Goal: Task Accomplishment & Management: Manage account settings

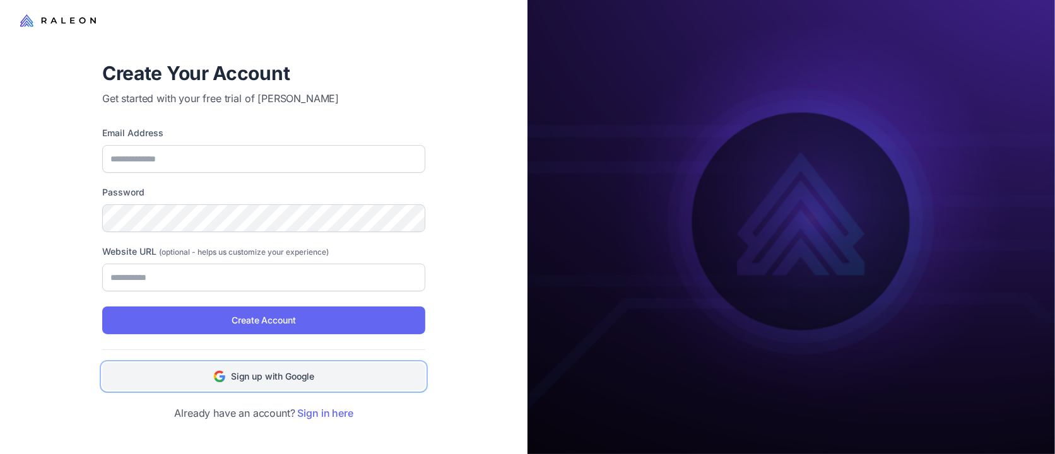
click at [273, 367] on button "Sign up with Google" at bounding box center [263, 377] width 323 height 28
type input "**********"
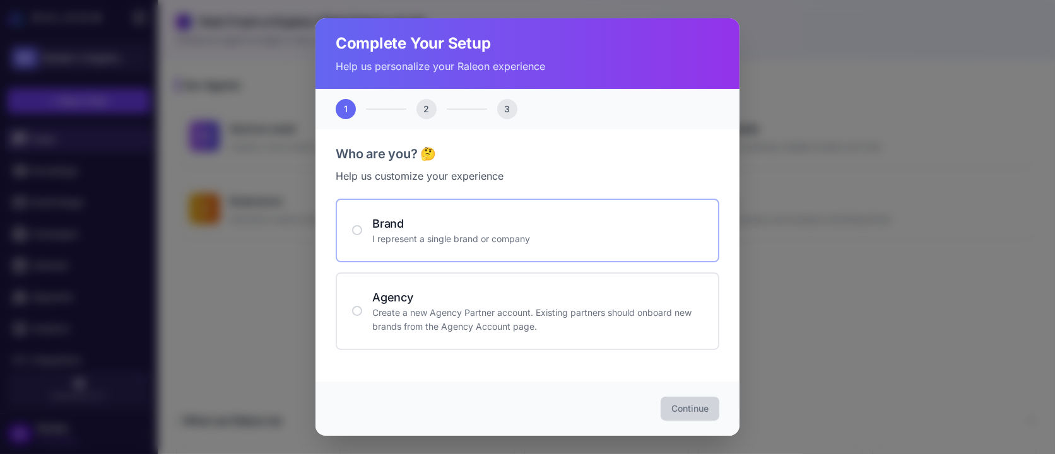
click at [530, 254] on div "Brand I represent a single brand or company" at bounding box center [528, 231] width 384 height 64
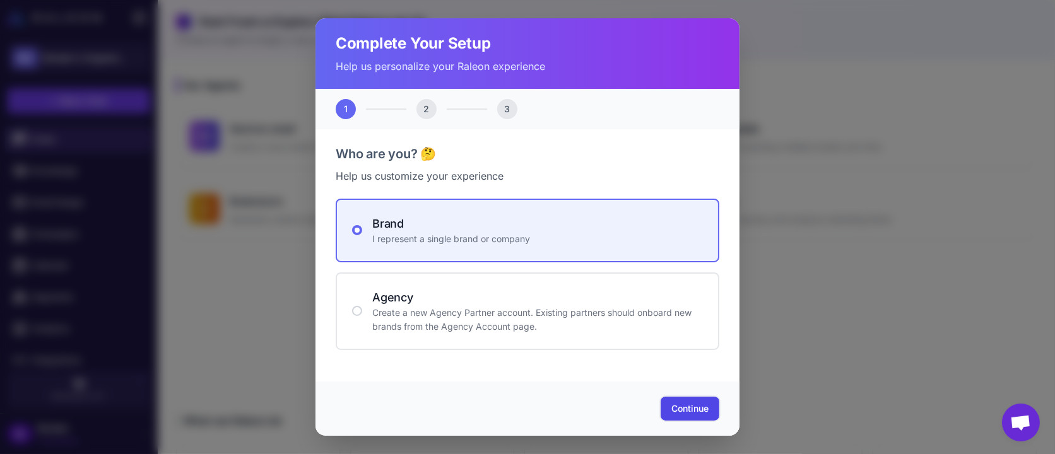
click at [689, 420] on button "Continue" at bounding box center [690, 409] width 59 height 24
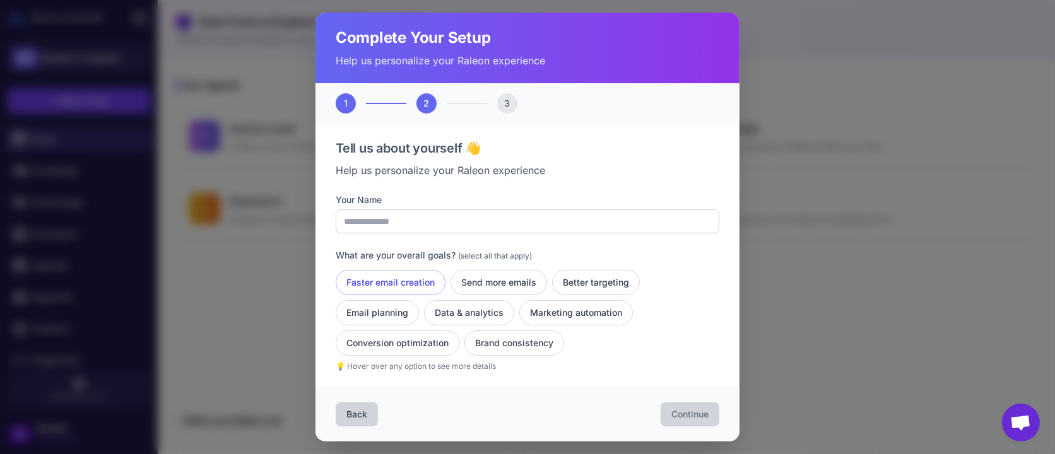
click at [413, 281] on button "Faster email creation" at bounding box center [391, 282] width 110 height 25
click at [497, 290] on button "Send more emails" at bounding box center [499, 282] width 97 height 25
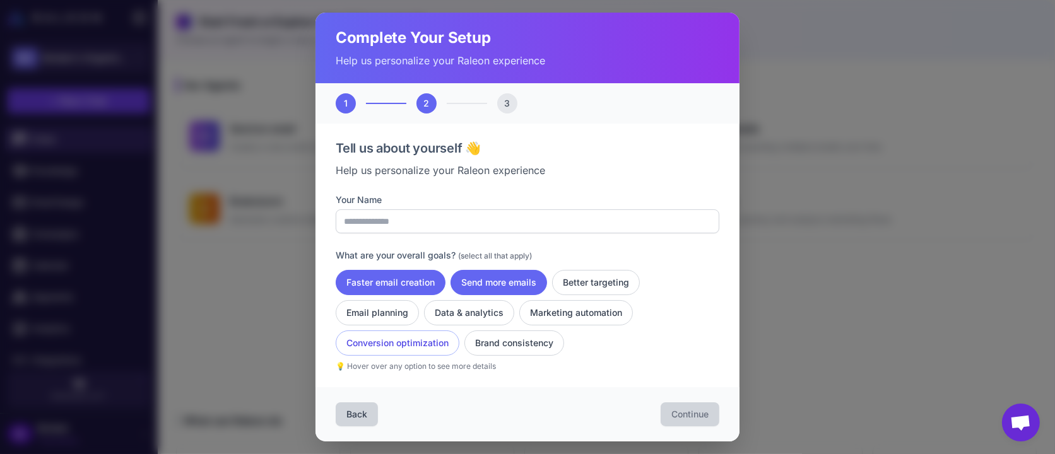
click at [408, 342] on button "Conversion optimization" at bounding box center [398, 343] width 124 height 25
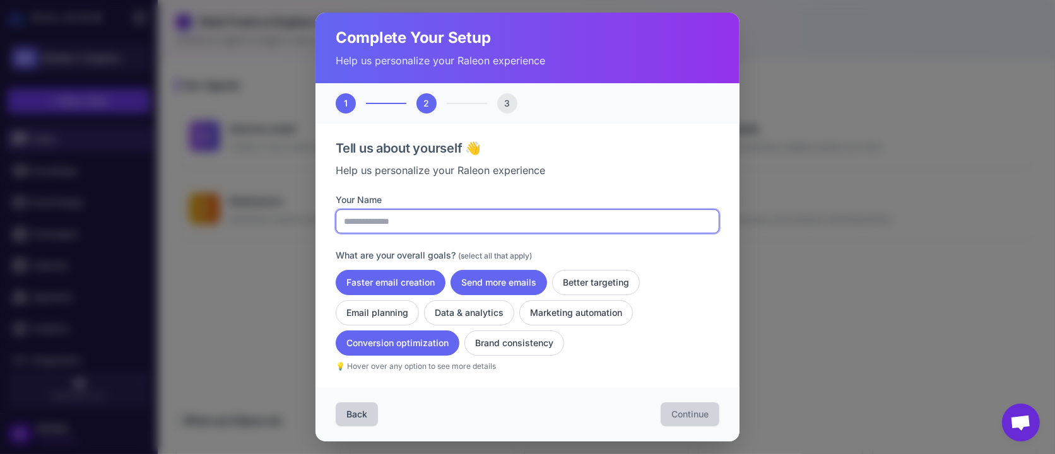
click at [467, 226] on input "Your Name" at bounding box center [528, 222] width 384 height 24
type input "**********"
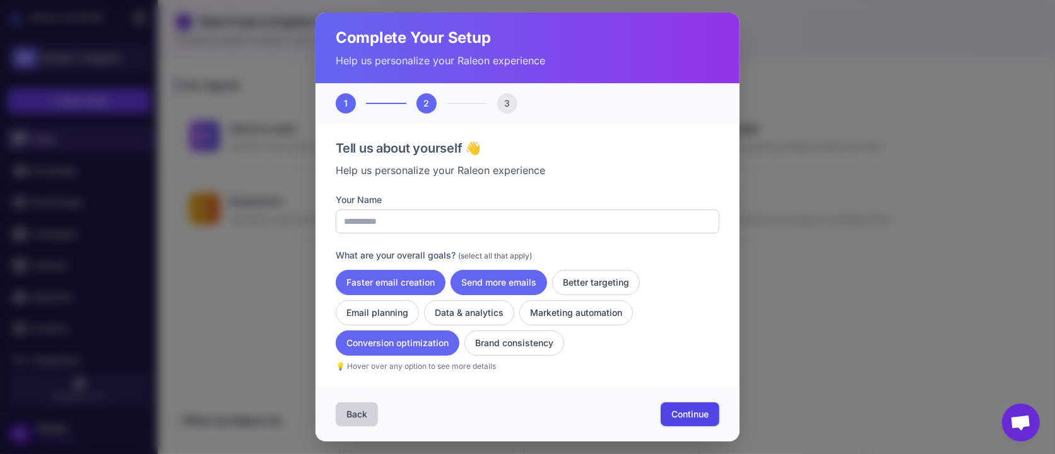
click at [696, 412] on span "Continue" at bounding box center [690, 414] width 37 height 13
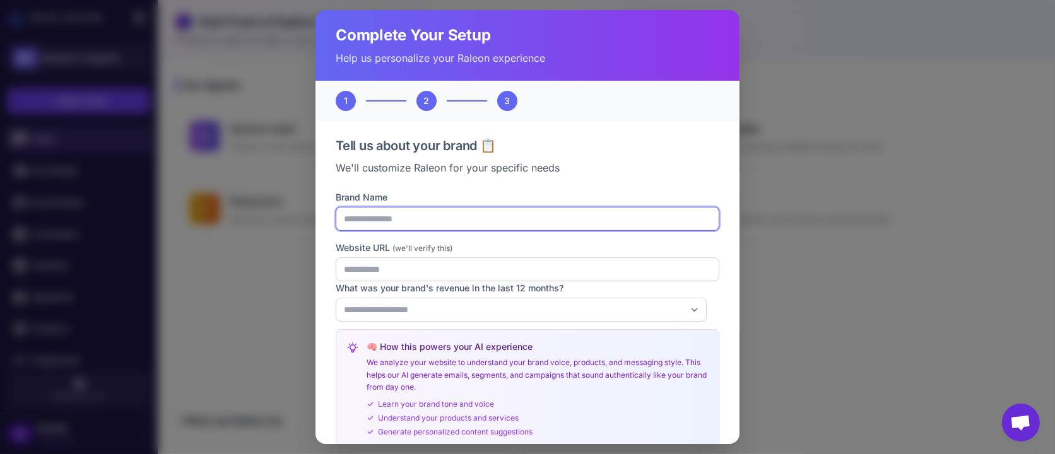
click at [403, 218] on input "Brand Name" at bounding box center [528, 219] width 384 height 24
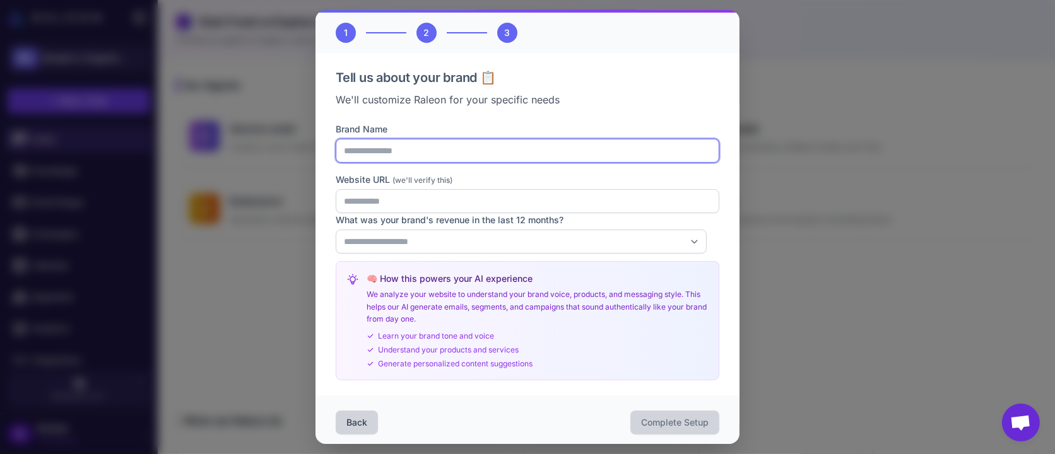
scroll to position [74, 0]
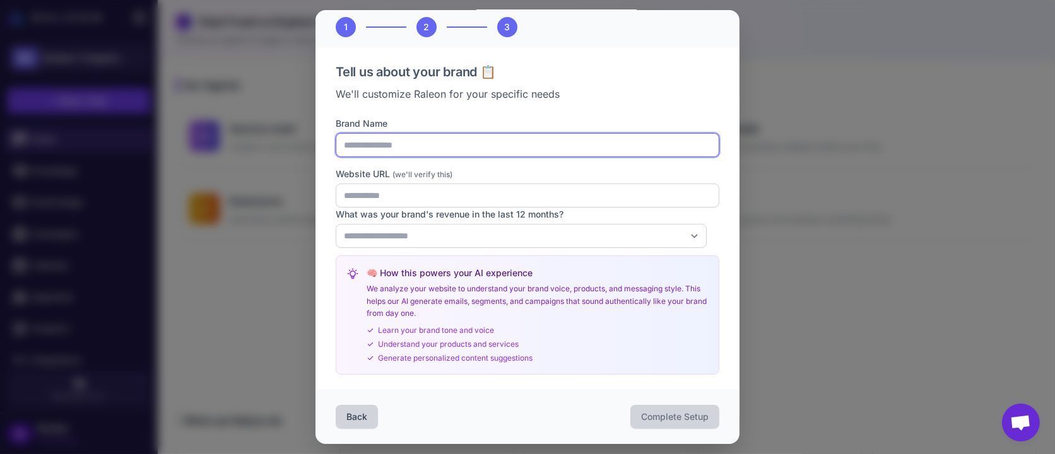
click at [414, 154] on input "Brand Name" at bounding box center [528, 145] width 384 height 24
type input "**********"
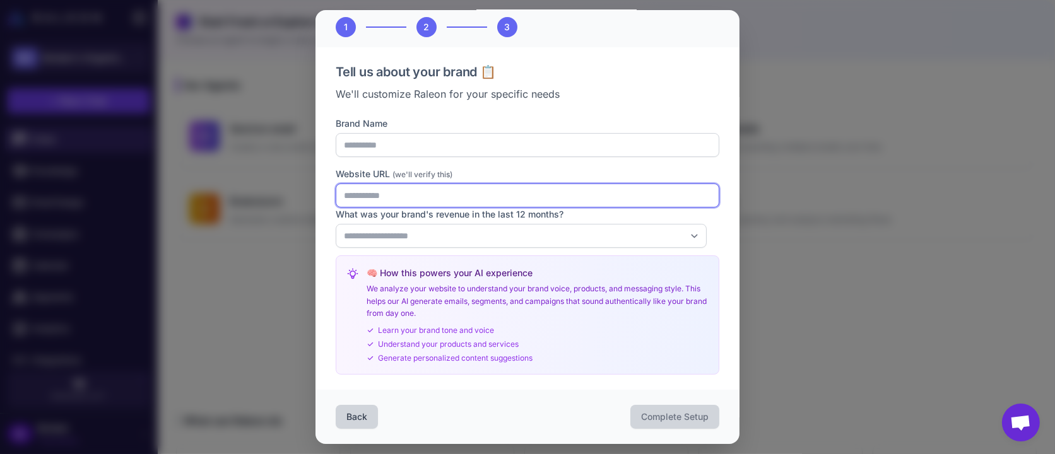
click at [406, 199] on input "Website URL (we'll verify this)" at bounding box center [528, 196] width 384 height 24
type input "*"
type input "**********"
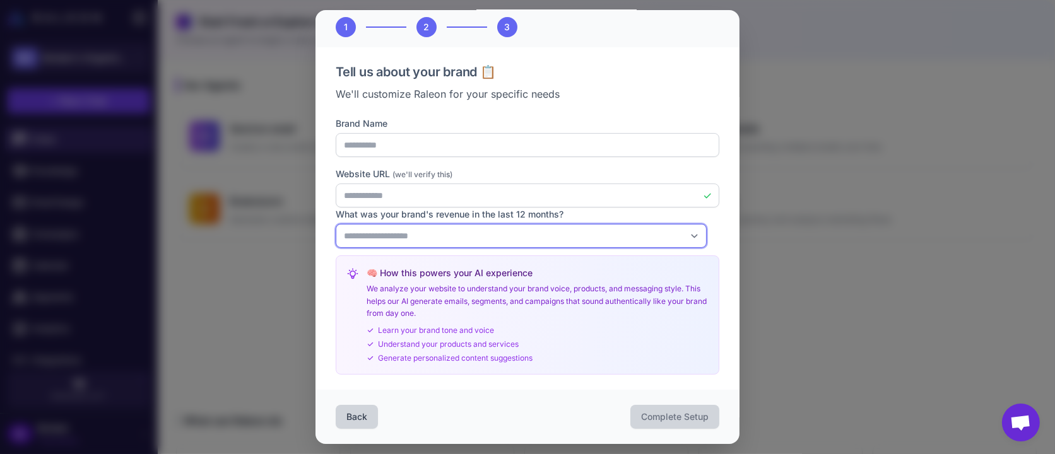
click at [549, 230] on select "**********" at bounding box center [521, 236] width 371 height 24
select select "*"
click at [336, 224] on select "**********" at bounding box center [521, 236] width 371 height 24
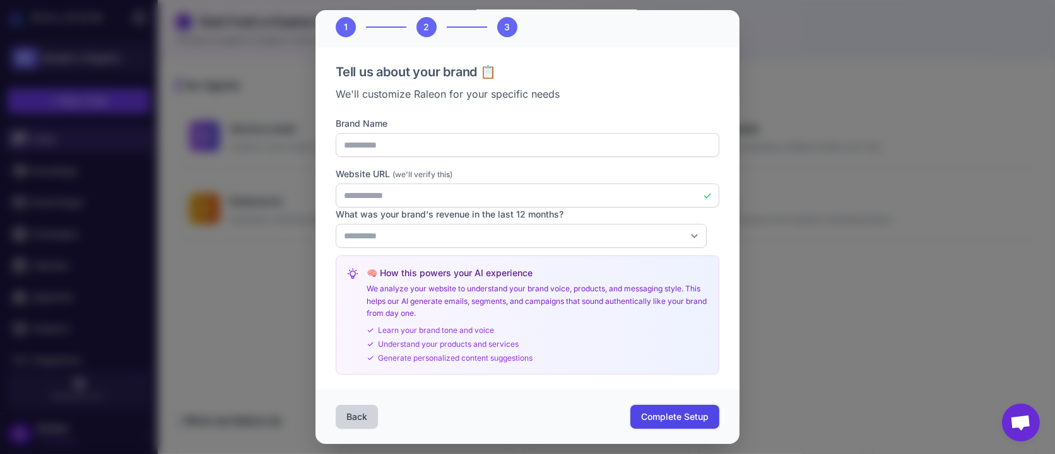
click at [656, 409] on button "Complete Setup" at bounding box center [675, 417] width 89 height 24
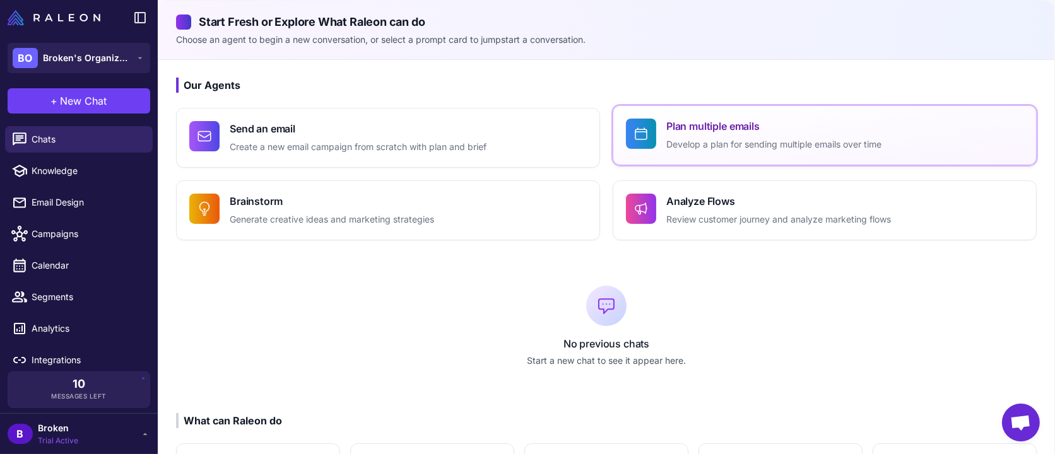
click at [793, 145] on p "Develop a plan for sending multiple emails over time" at bounding box center [774, 145] width 215 height 15
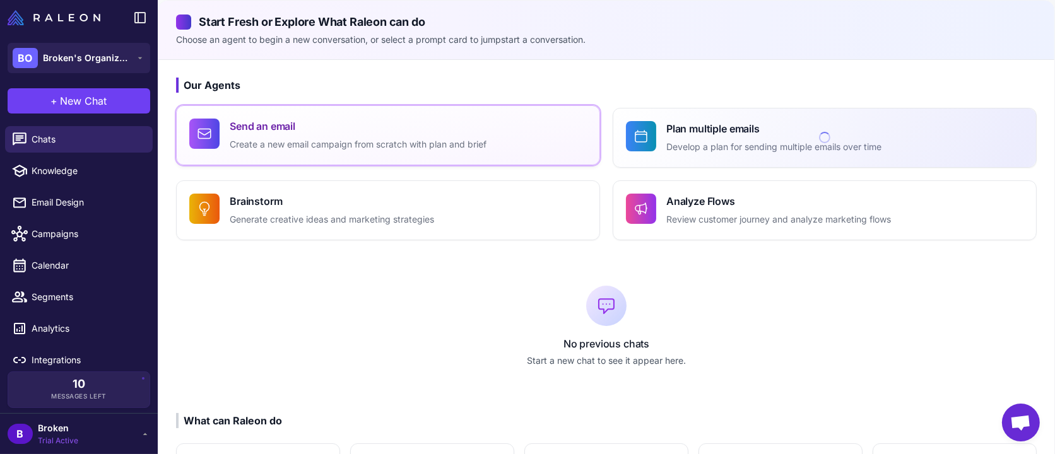
click at [382, 157] on button "Send an email Create a new email campaign from scratch with plan and brief" at bounding box center [388, 135] width 424 height 60
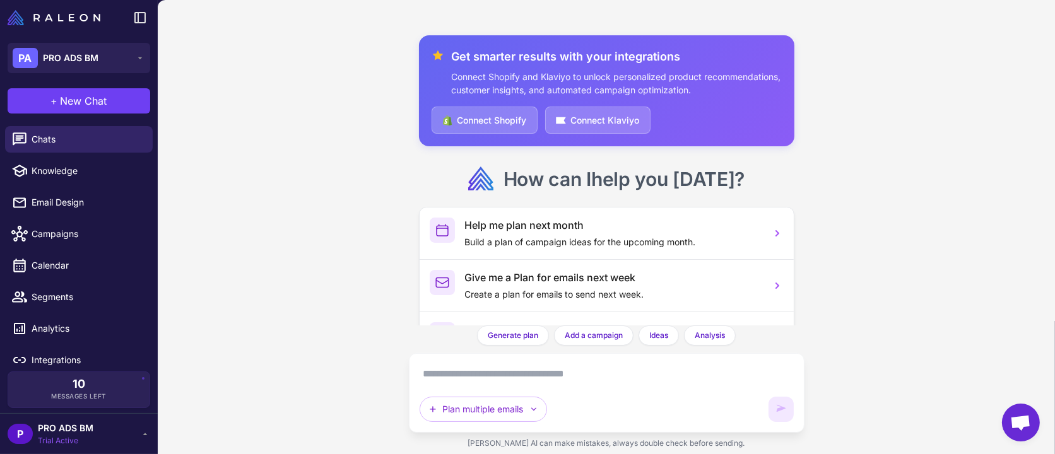
scroll to position [118, 0]
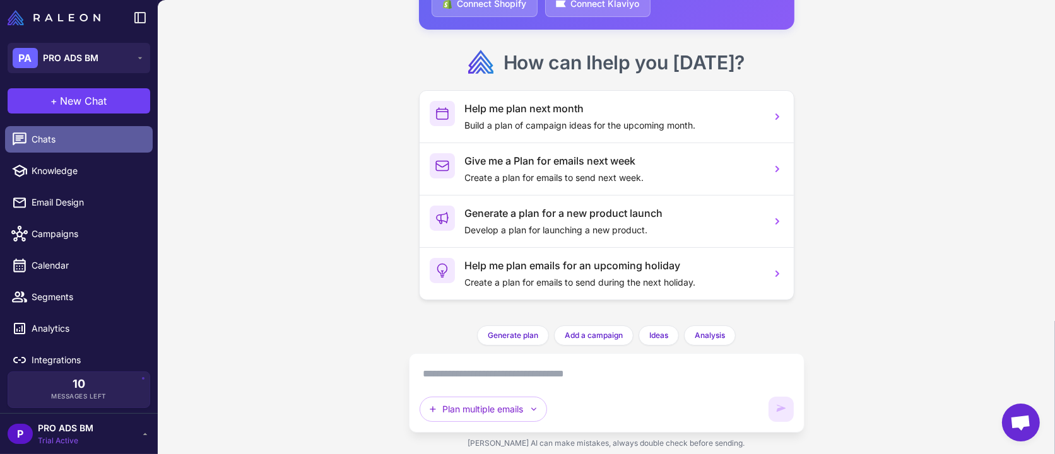
click at [64, 138] on span "Chats" at bounding box center [87, 140] width 111 height 14
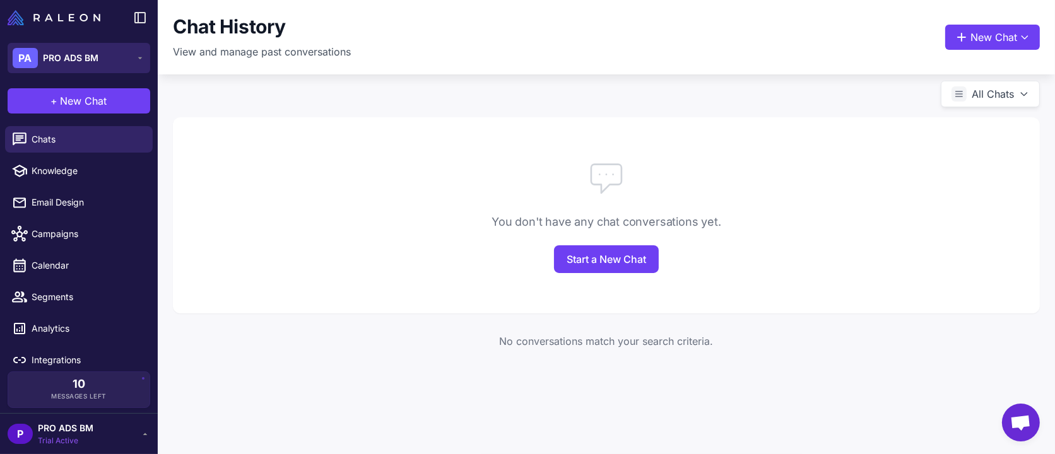
click at [71, 59] on span "PRO ADS BM" at bounding box center [71, 58] width 56 height 14
click at [85, 48] on div "PA PRO ADS BM" at bounding box center [56, 58] width 86 height 20
click at [81, 59] on span "PRO ADS BM" at bounding box center [71, 58] width 56 height 14
click at [78, 54] on span "PRO ADS BM" at bounding box center [71, 58] width 56 height 14
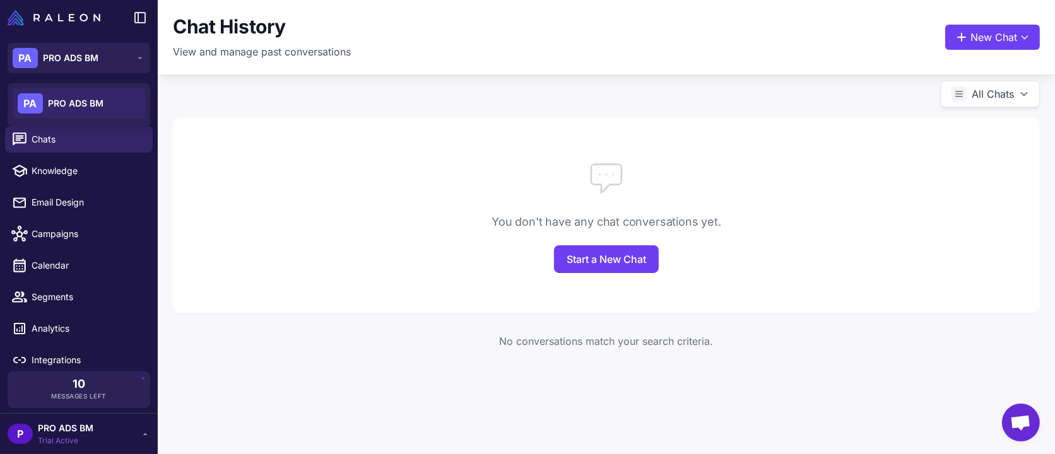
click at [76, 90] on div "PA PRO ADS BM" at bounding box center [79, 103] width 133 height 30
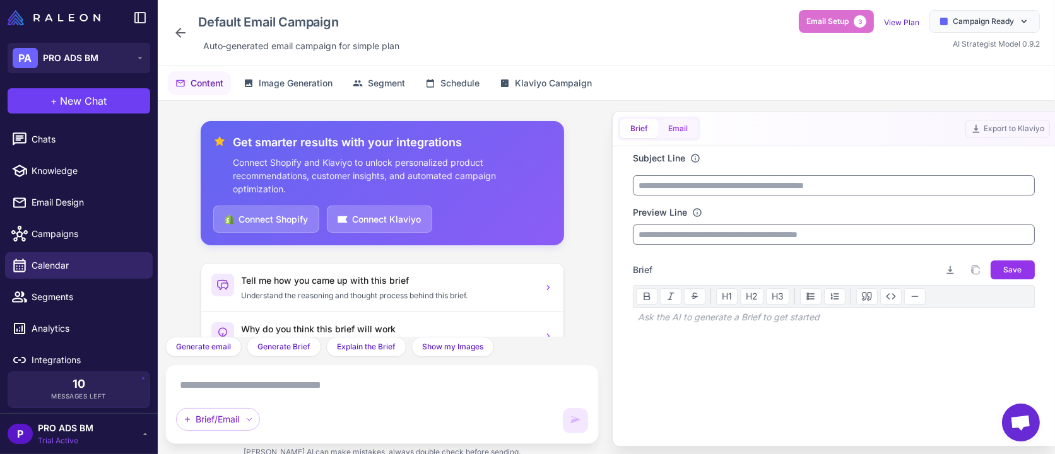
click at [669, 126] on button "Email" at bounding box center [678, 128] width 40 height 19
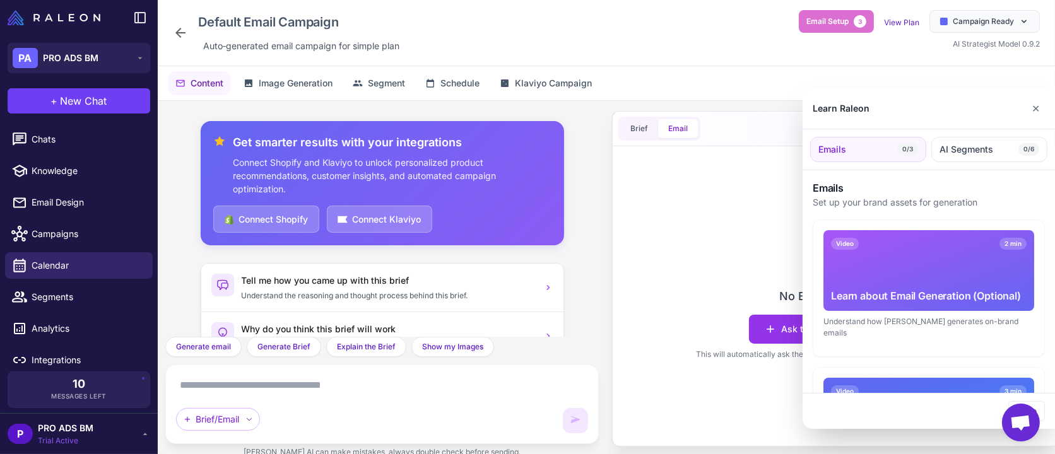
drag, startPoint x: 794, startPoint y: 308, endPoint x: 790, endPoint y: 313, distance: 6.7
click at [792, 309] on div at bounding box center [527, 227] width 1055 height 454
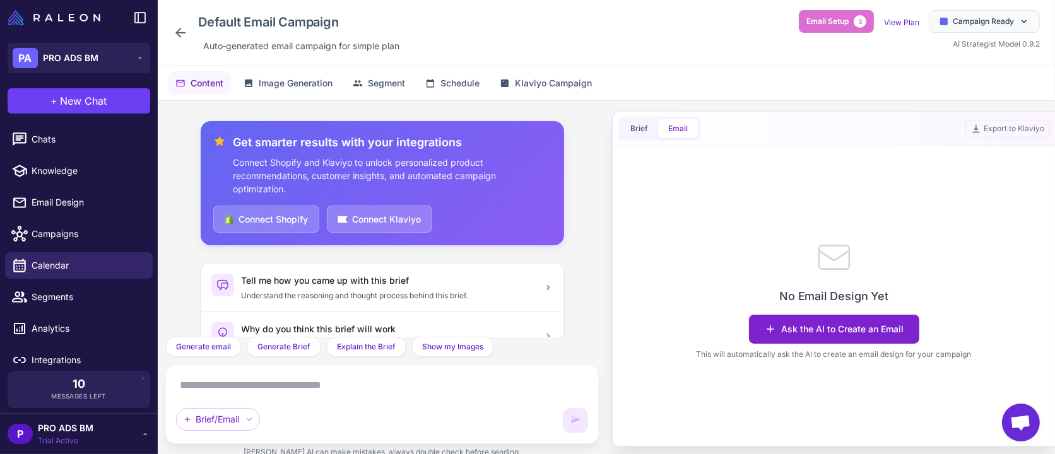
click at [790, 323] on button "Ask the AI to Create an Email" at bounding box center [834, 329] width 170 height 29
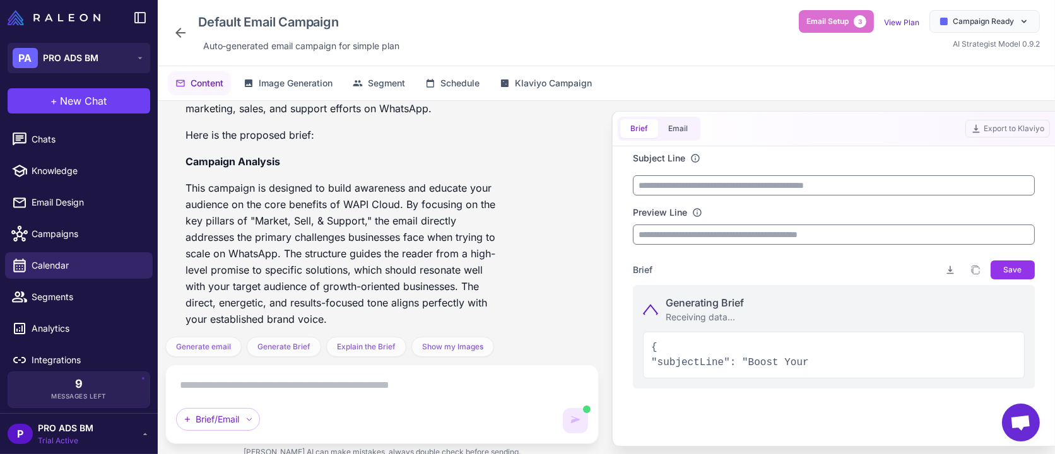
scroll to position [403, 0]
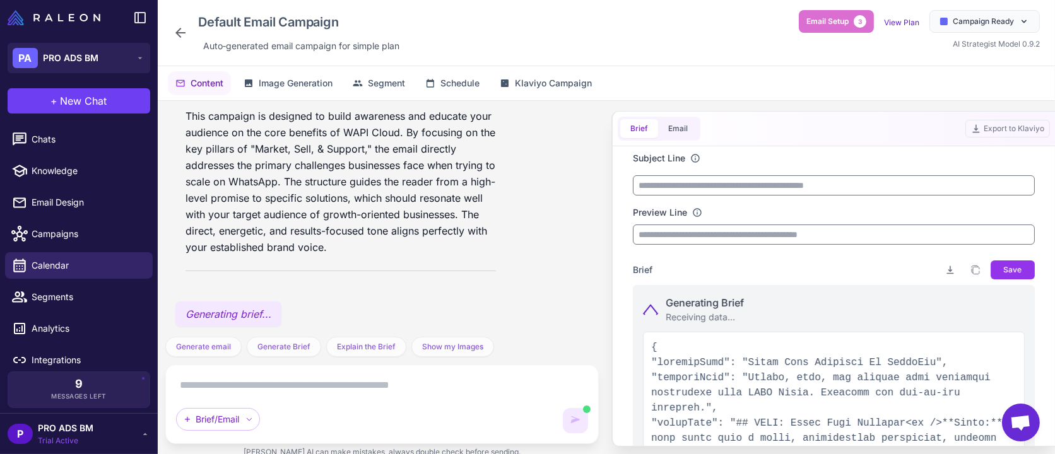
type input "**********"
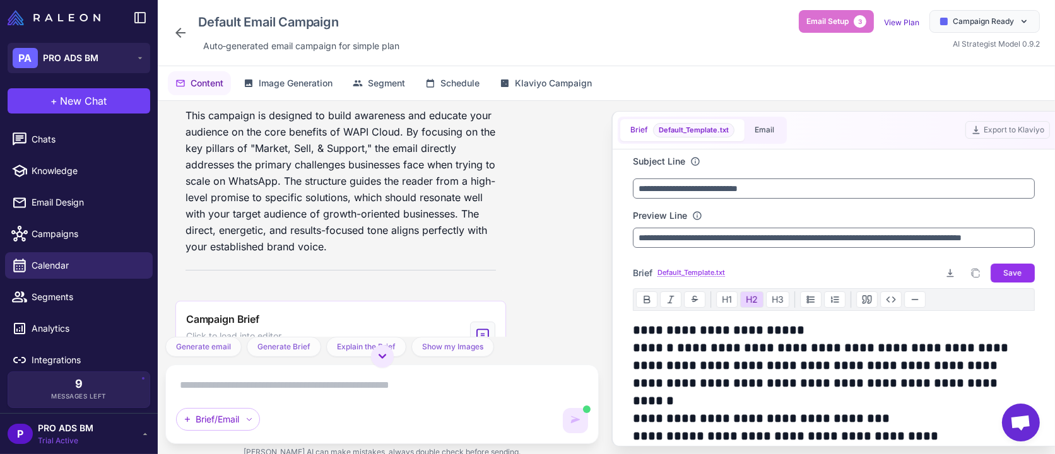
scroll to position [496, 0]
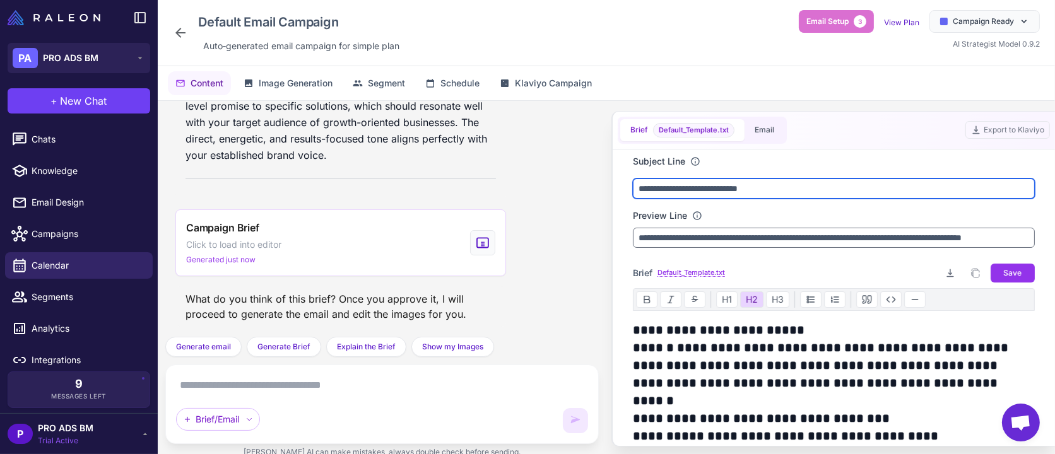
click at [831, 197] on input "**********" at bounding box center [834, 189] width 402 height 20
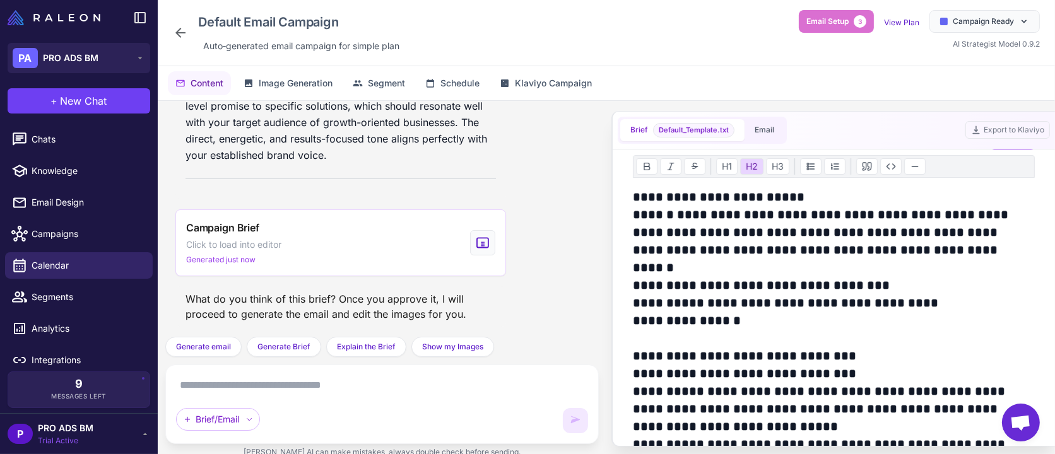
scroll to position [0, 0]
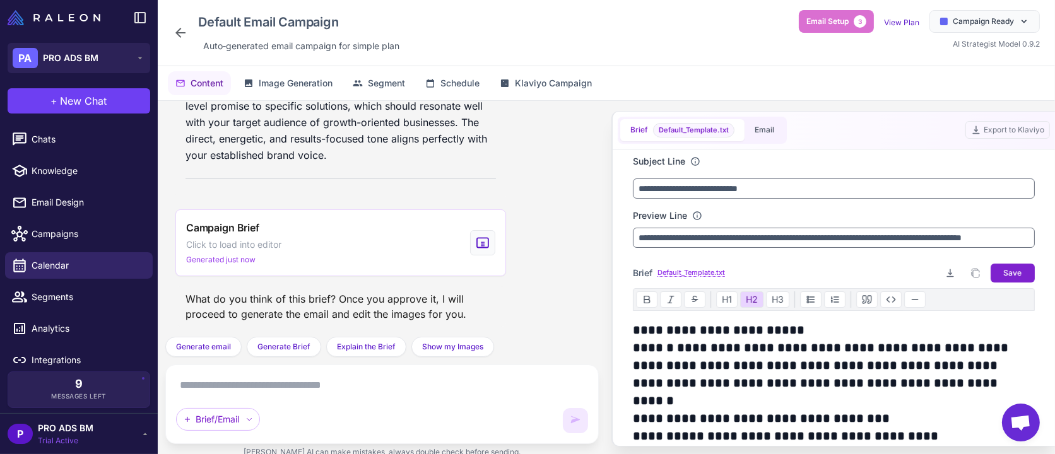
click at [1004, 273] on span "Save" at bounding box center [1013, 273] width 18 height 11
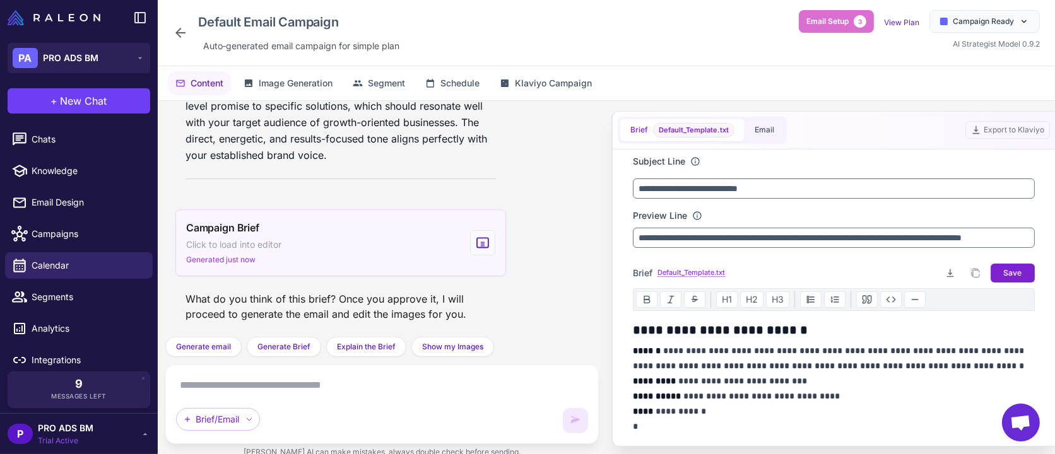
click at [476, 235] on icon at bounding box center [483, 242] width 14 height 15
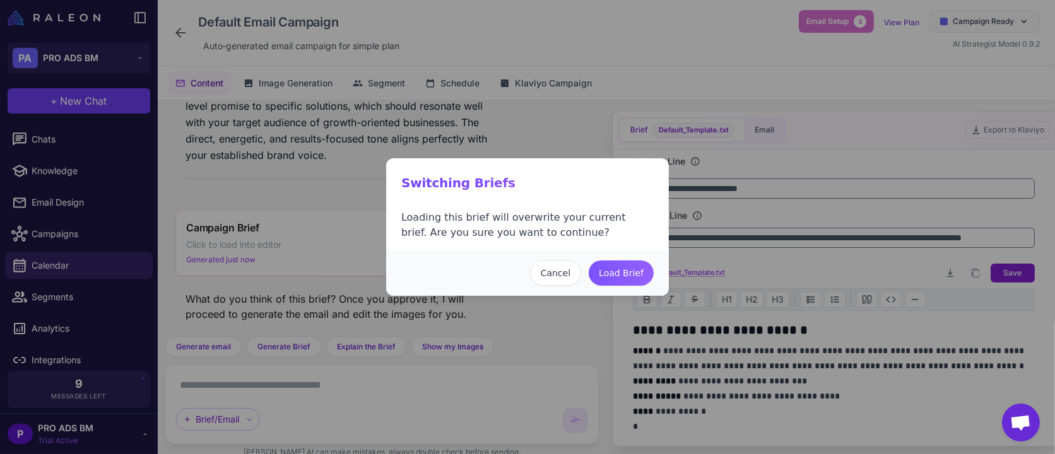
click at [624, 278] on button "Load Brief" at bounding box center [621, 273] width 65 height 25
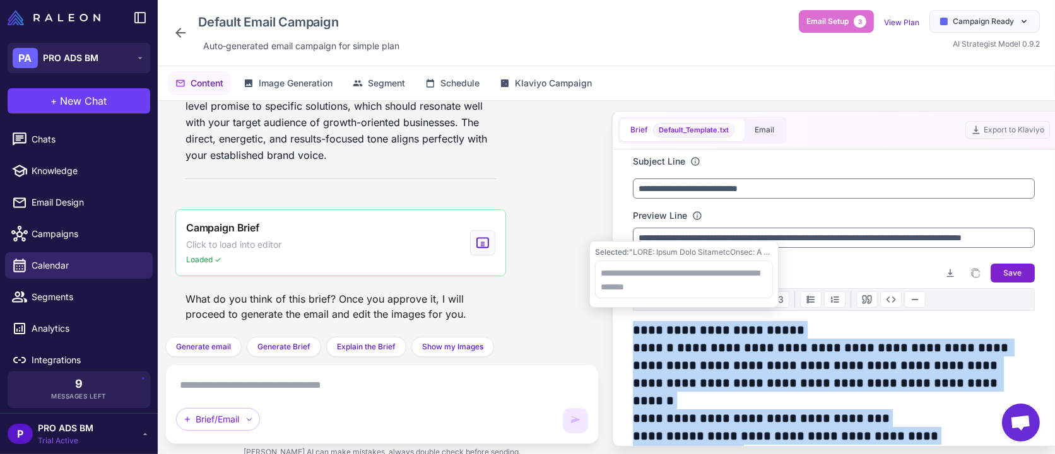
drag, startPoint x: 774, startPoint y: 427, endPoint x: 620, endPoint y: 325, distance: 184.3
click at [620, 325] on div "**********" at bounding box center [834, 298] width 432 height 297
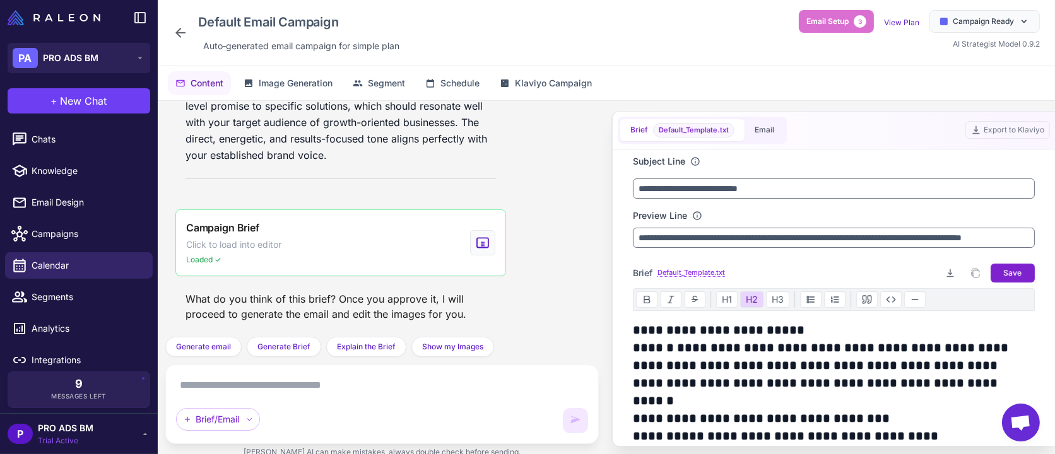
click at [582, 277] on div "Get smarter results with your integrations Connect Shopify and Klaviyo to unloc…" at bounding box center [382, 219] width 434 height 236
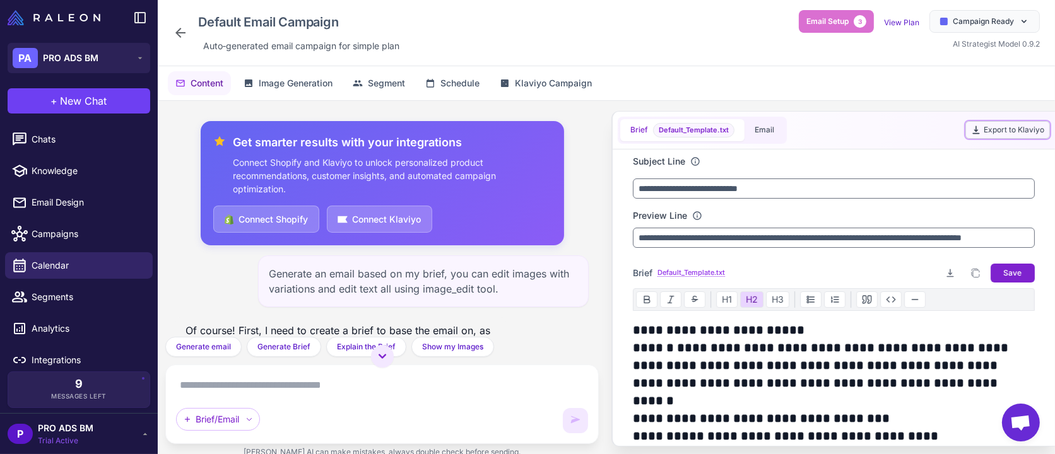
click at [1014, 136] on button "Export to Klaviyo" at bounding box center [1008, 130] width 85 height 18
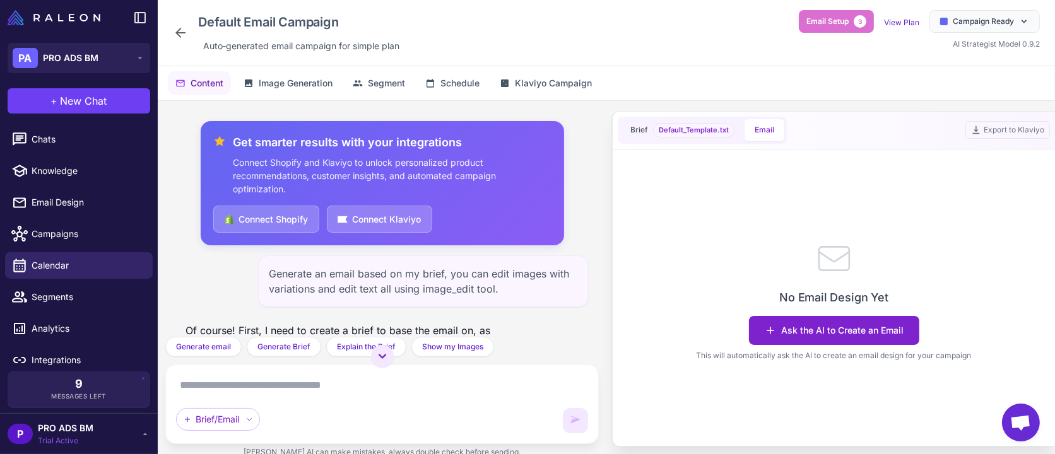
click at [826, 328] on button "Ask the AI to Create an Email" at bounding box center [834, 330] width 170 height 29
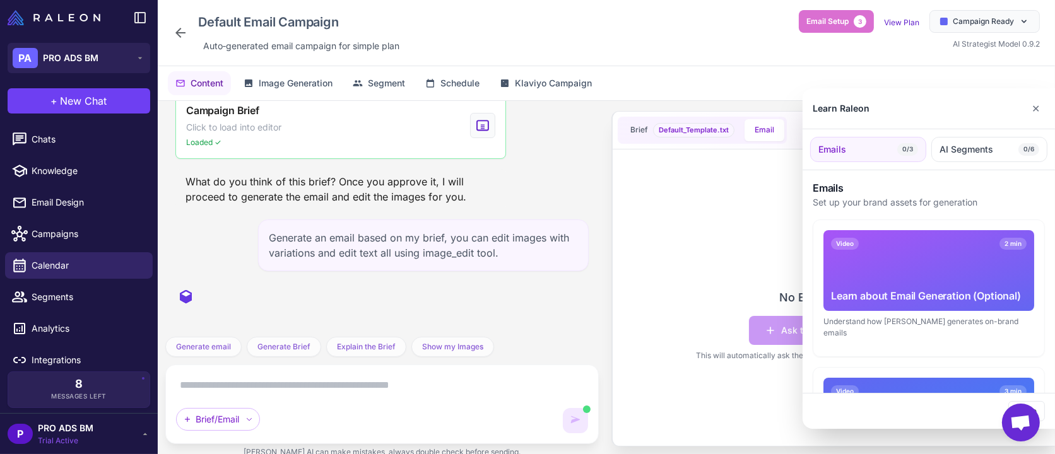
click at [928, 263] on div "Video 2 min Learn about Email Generation (Optional)" at bounding box center [929, 270] width 211 height 81
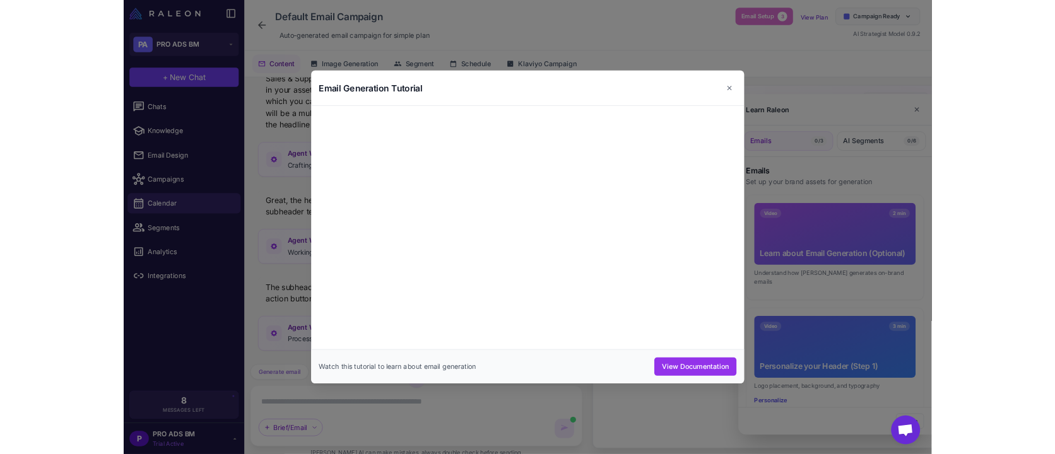
scroll to position [1130, 0]
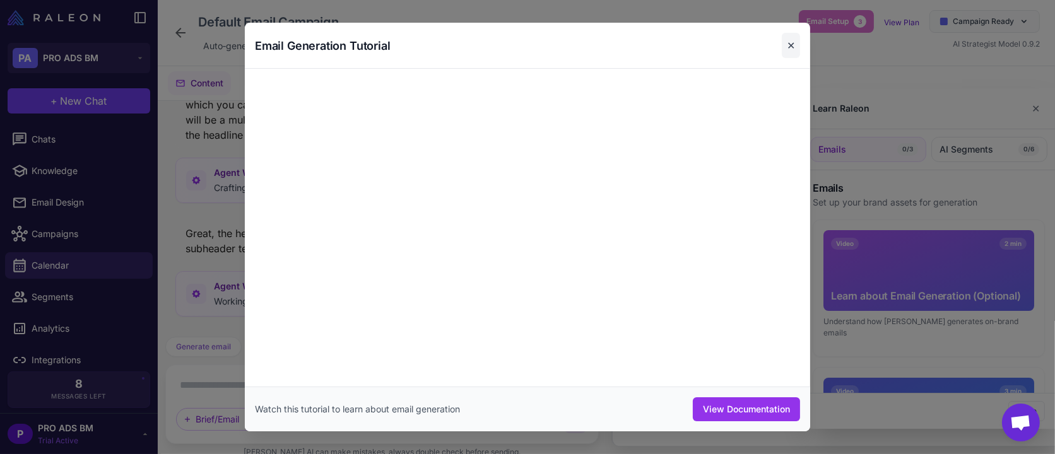
click at [792, 39] on button "✕" at bounding box center [791, 45] width 18 height 25
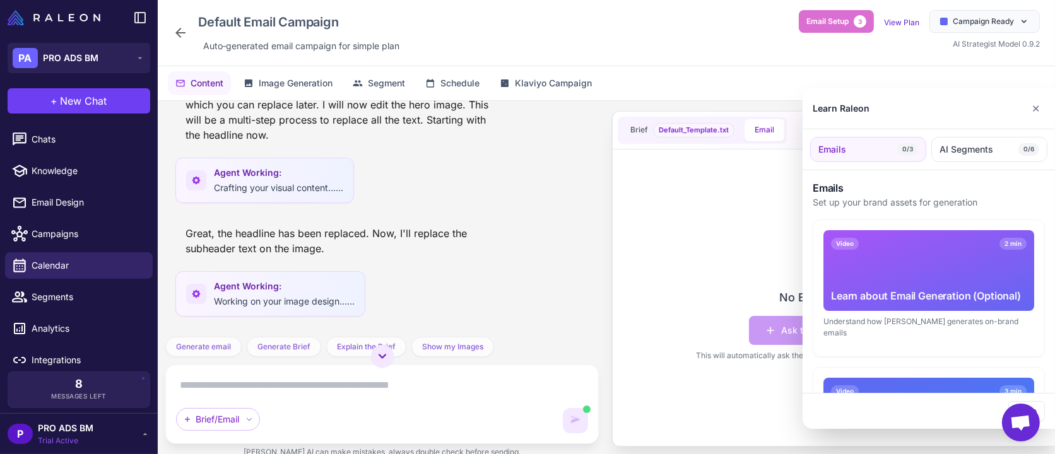
click at [905, 21] on div at bounding box center [527, 227] width 1055 height 454
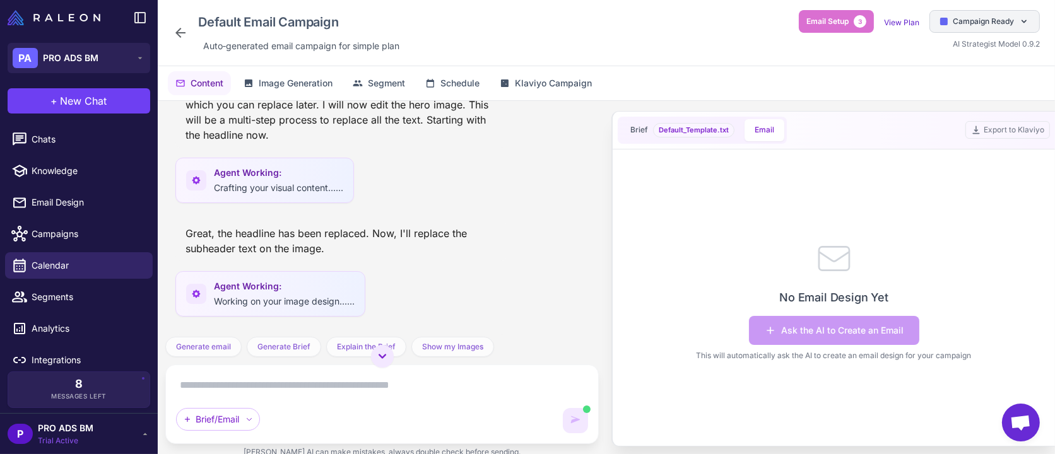
click at [995, 26] on span "Campaign Ready" at bounding box center [983, 21] width 61 height 11
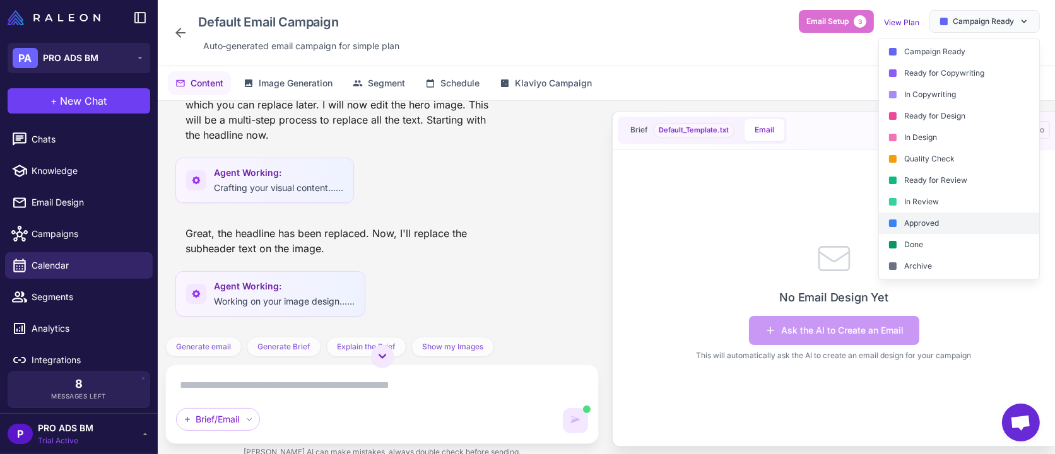
click at [965, 222] on div "Approved" at bounding box center [959, 223] width 160 height 21
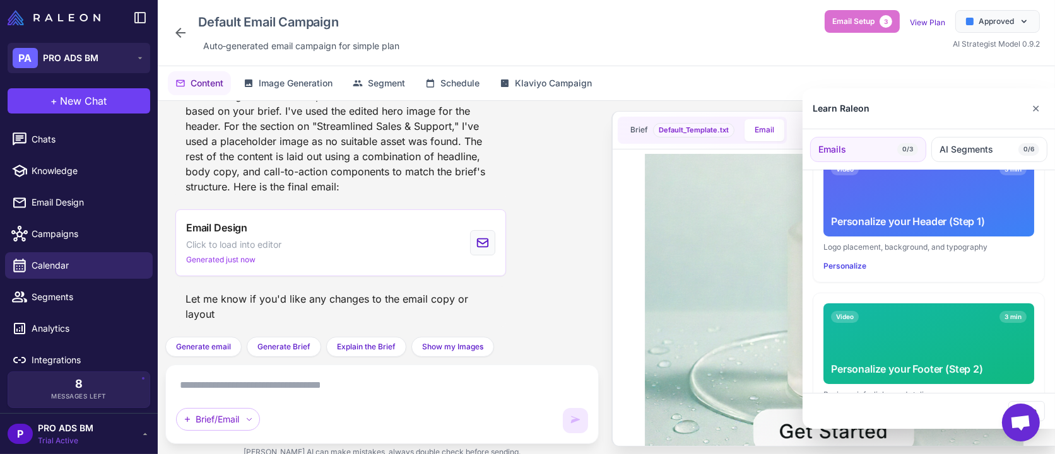
scroll to position [407, 0]
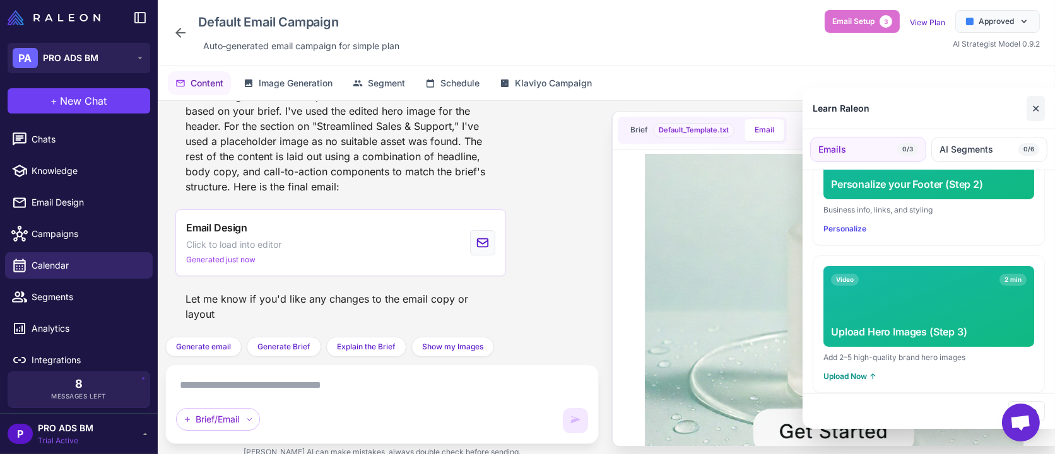
click at [1041, 115] on button "✕" at bounding box center [1036, 108] width 18 height 25
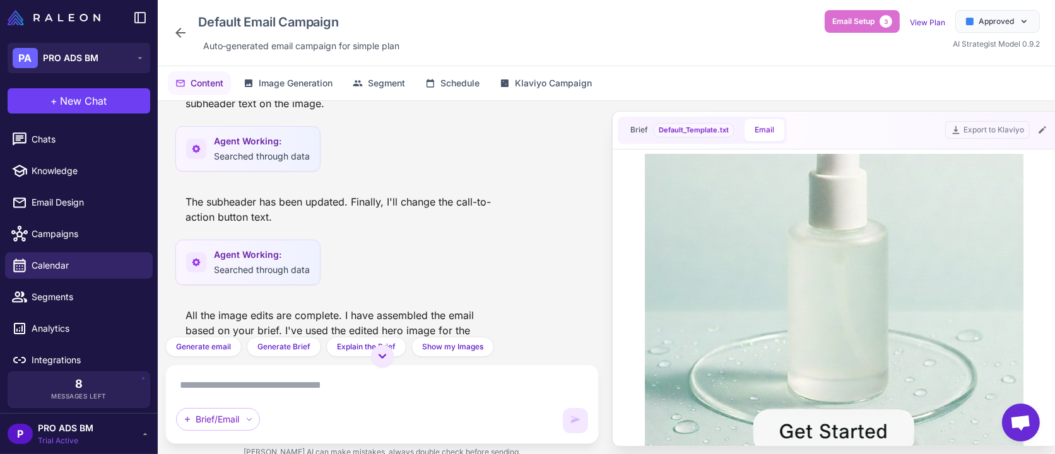
scroll to position [1626, 0]
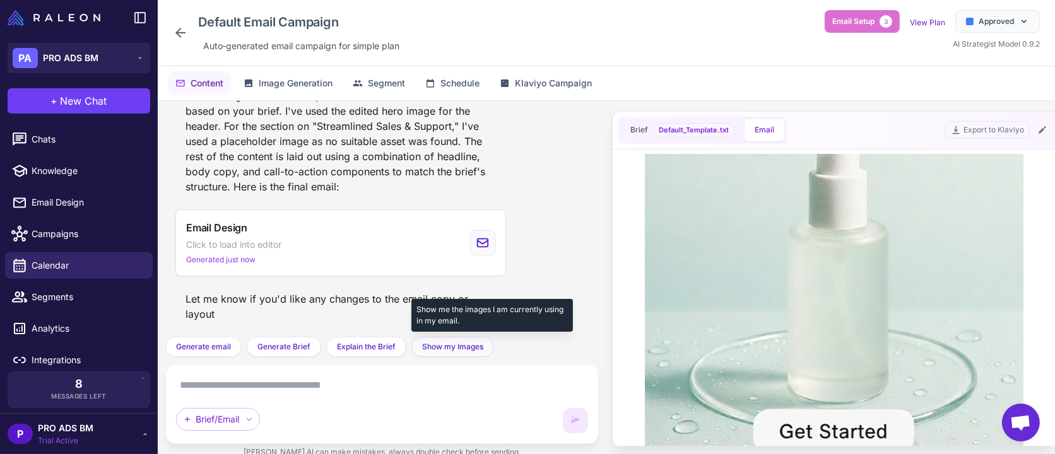
click at [449, 349] on span "Show my Images" at bounding box center [452, 346] width 61 height 11
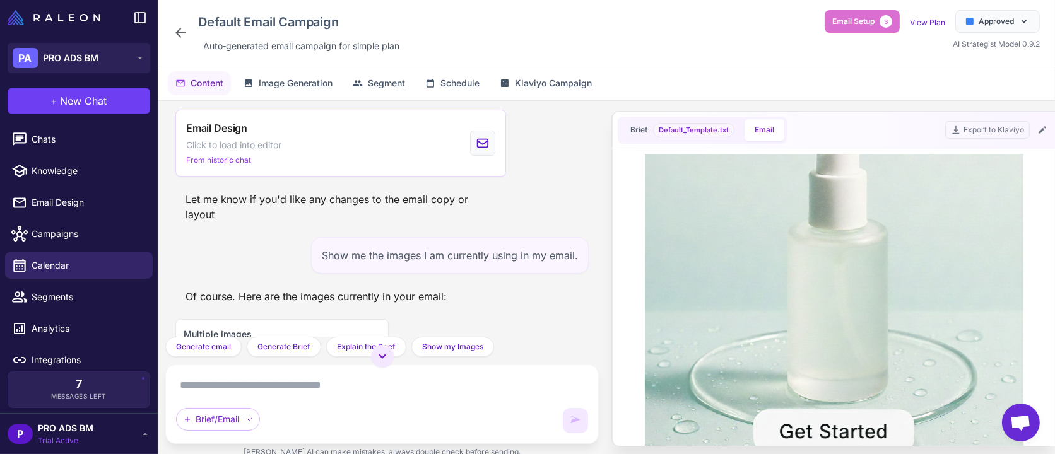
scroll to position [1945, 0]
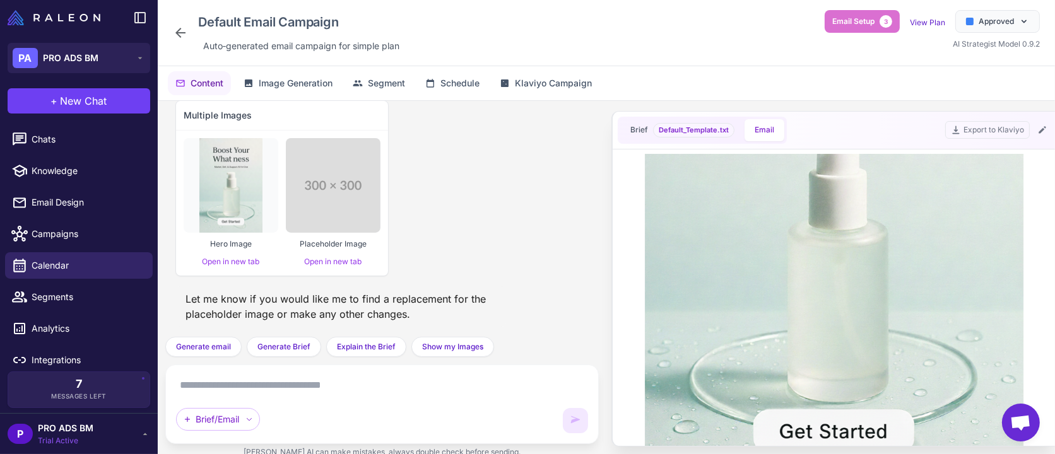
click at [333, 178] on img at bounding box center [333, 185] width 95 height 95
click at [316, 264] on link "Open in new tab" at bounding box center [333, 261] width 57 height 9
click at [230, 191] on img at bounding box center [230, 185] width 63 height 95
click at [227, 259] on link "Open in new tab" at bounding box center [231, 261] width 57 height 9
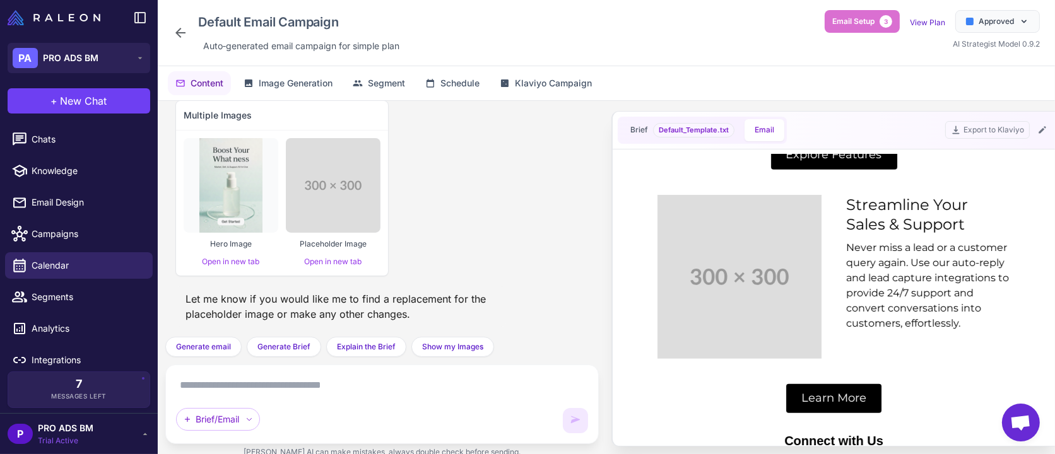
scroll to position [749, 0]
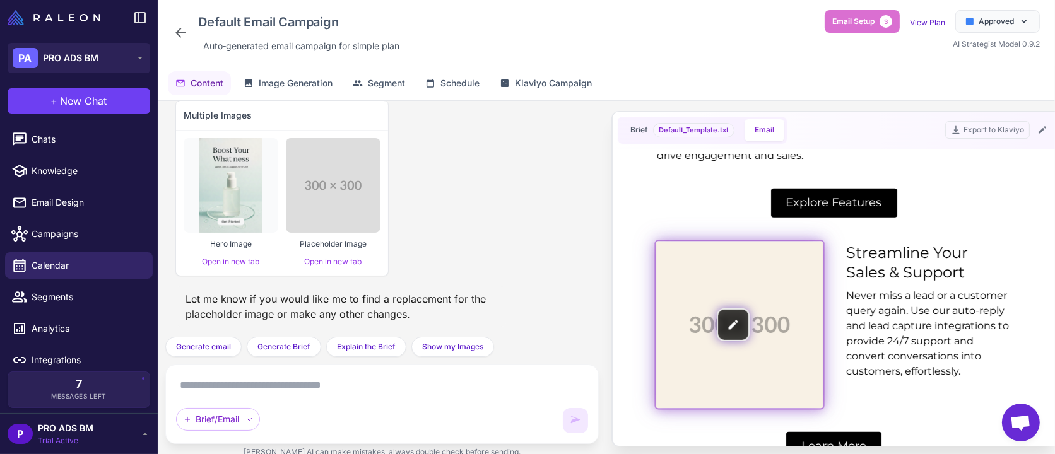
click at [677, 333] on img at bounding box center [738, 323] width 167 height 167
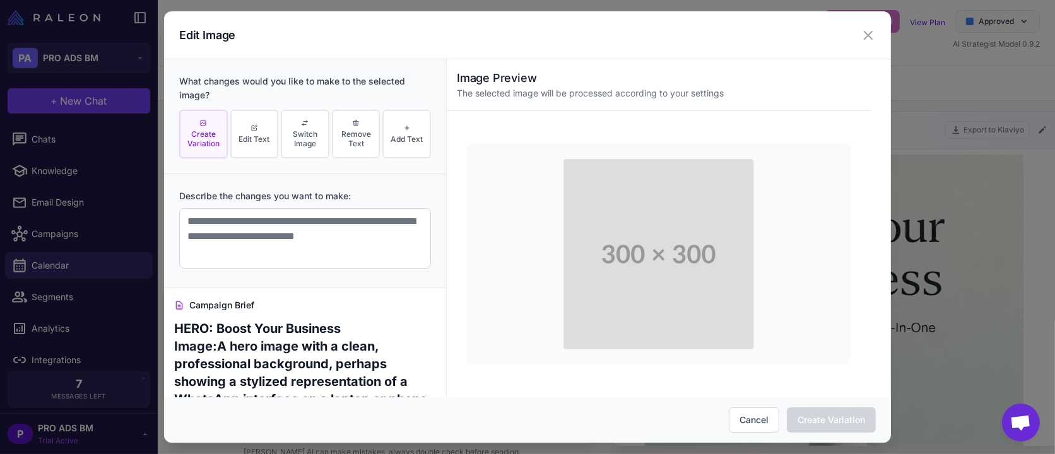
scroll to position [0, 0]
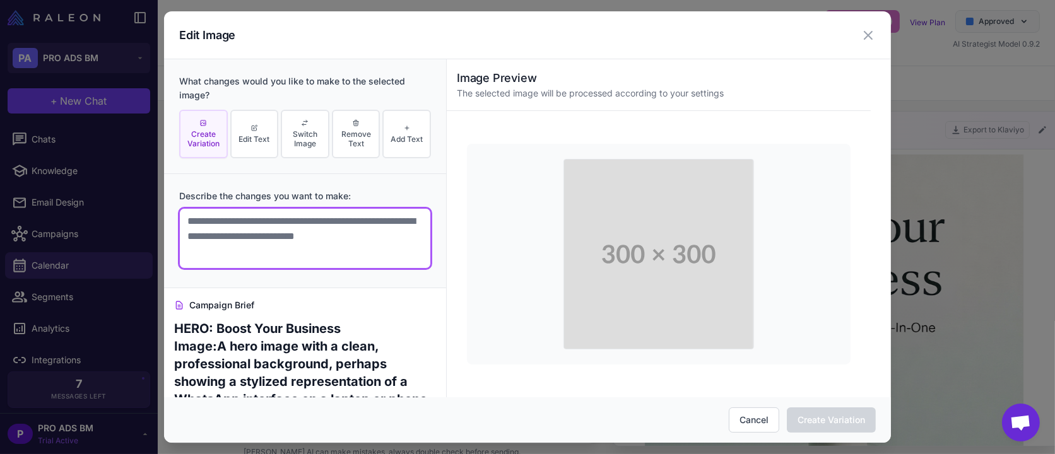
click at [292, 228] on textarea at bounding box center [305, 238] width 252 height 61
click at [267, 217] on textarea at bounding box center [305, 238] width 252 height 61
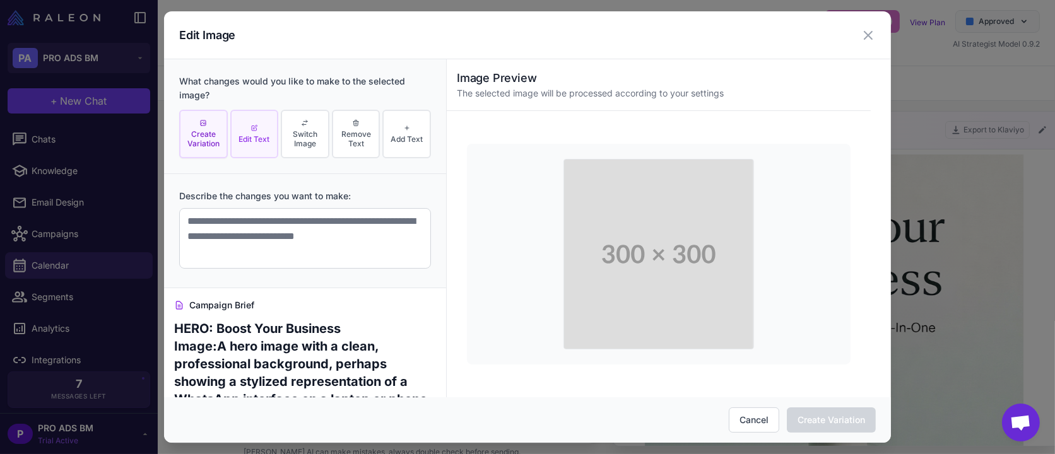
click at [238, 124] on button "Edit Text" at bounding box center [254, 134] width 49 height 49
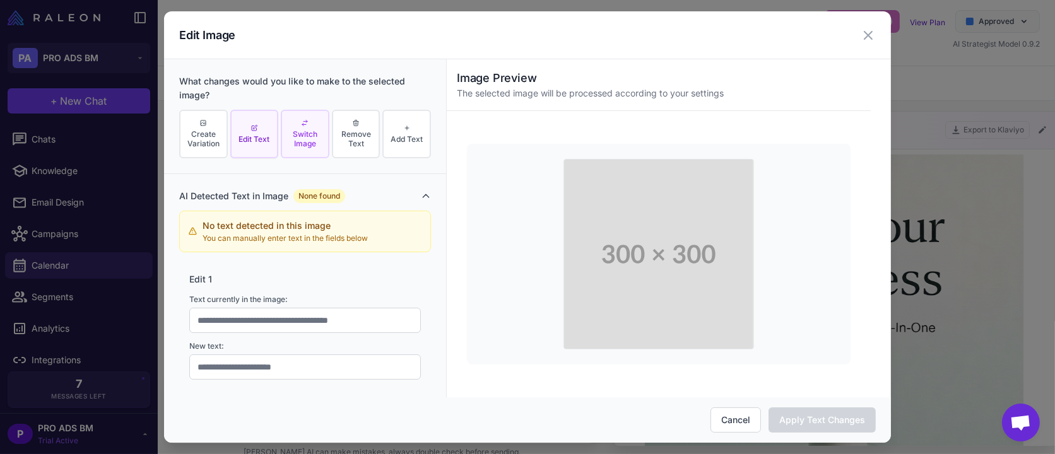
click at [301, 124] on icon at bounding box center [305, 123] width 8 height 8
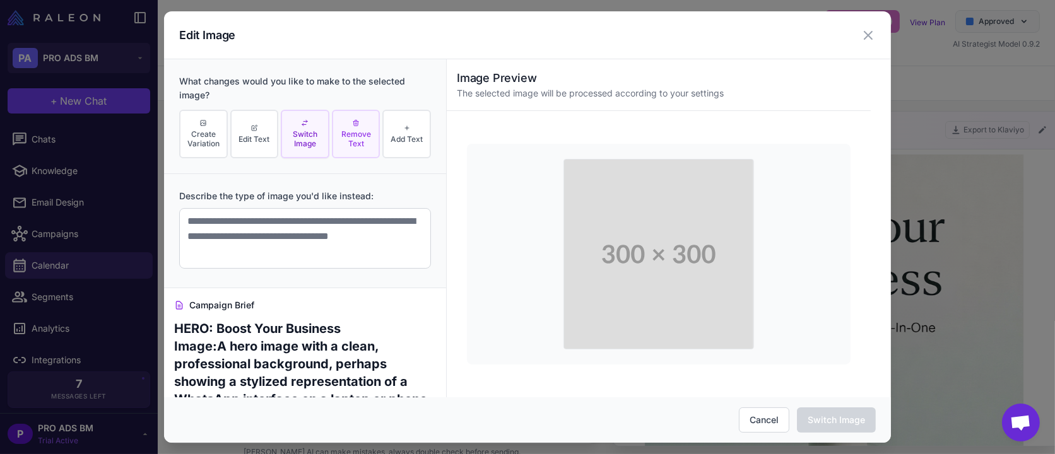
click at [351, 143] on span "Remove Text" at bounding box center [356, 138] width 41 height 19
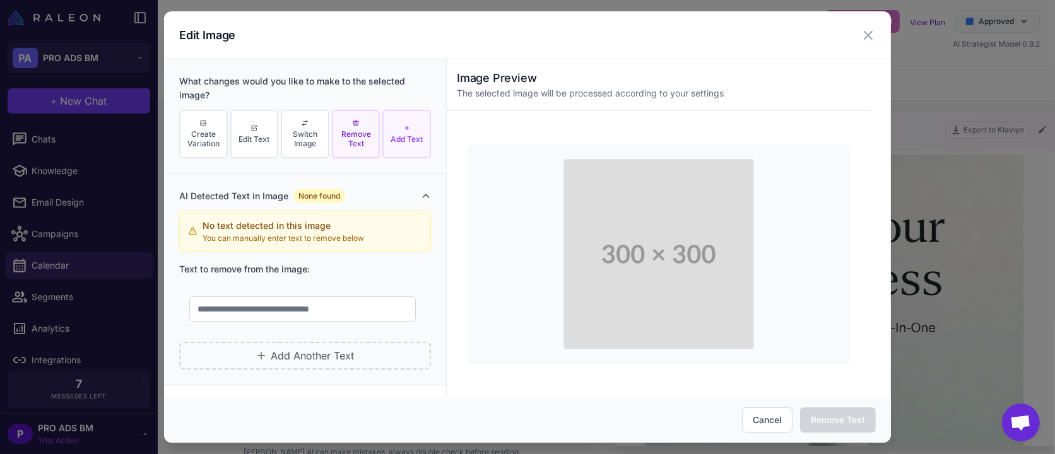
click at [388, 143] on button "Add Text" at bounding box center [407, 134] width 49 height 49
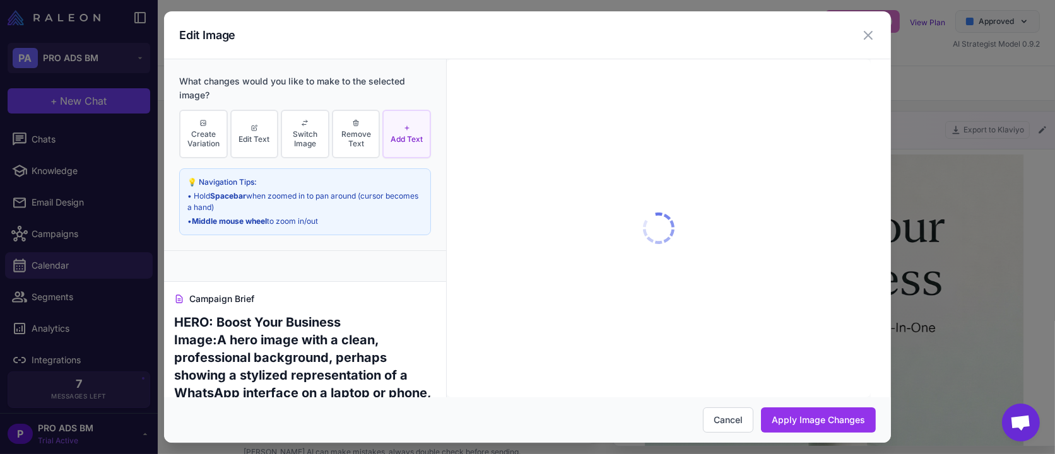
scroll to position [1943, 0]
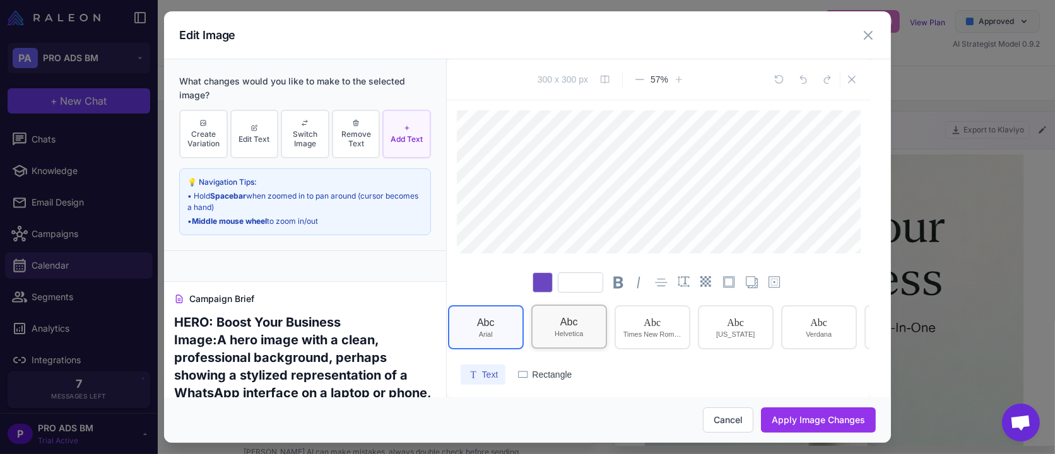
click at [567, 326] on div "Abc" at bounding box center [570, 322] width 18 height 13
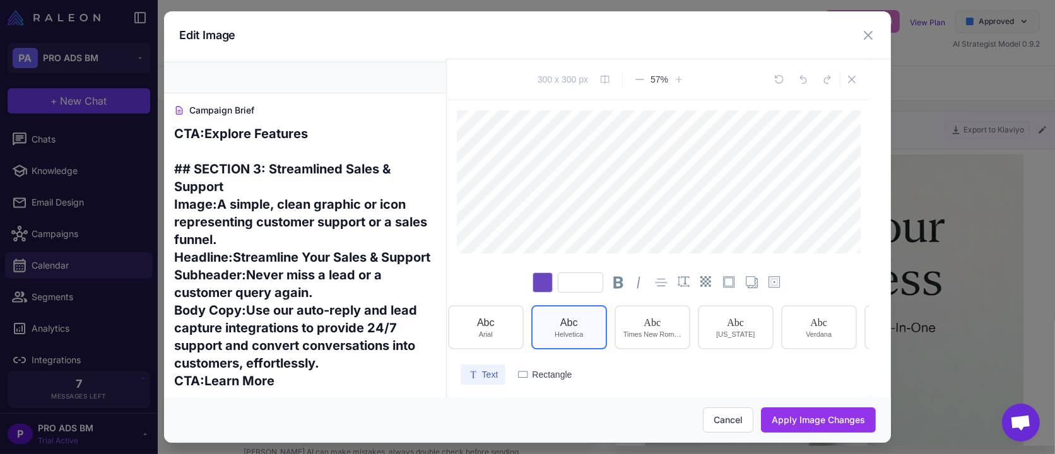
scroll to position [458, 0]
drag, startPoint x: 827, startPoint y: 416, endPoint x: 261, endPoint y: 291, distance: 579.2
click at [827, 416] on button "Apply Image Changes" at bounding box center [818, 420] width 115 height 25
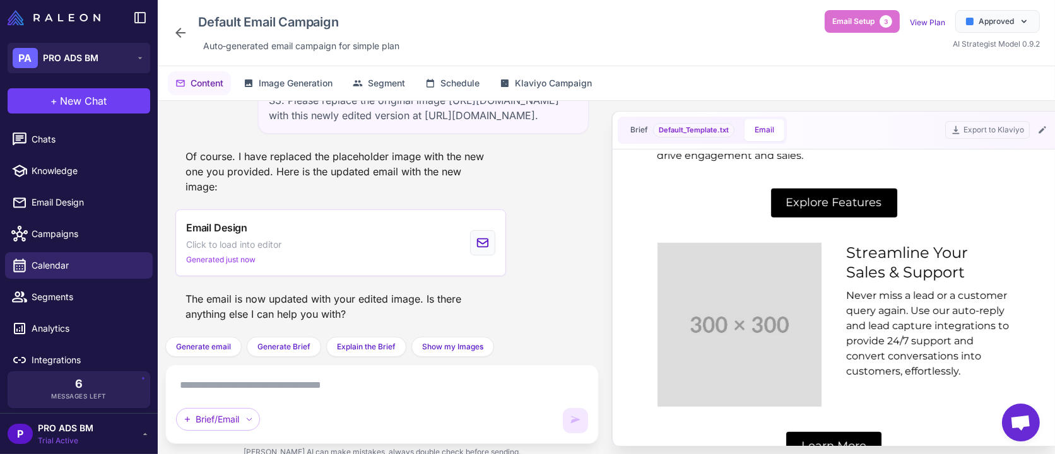
scroll to position [973, 0]
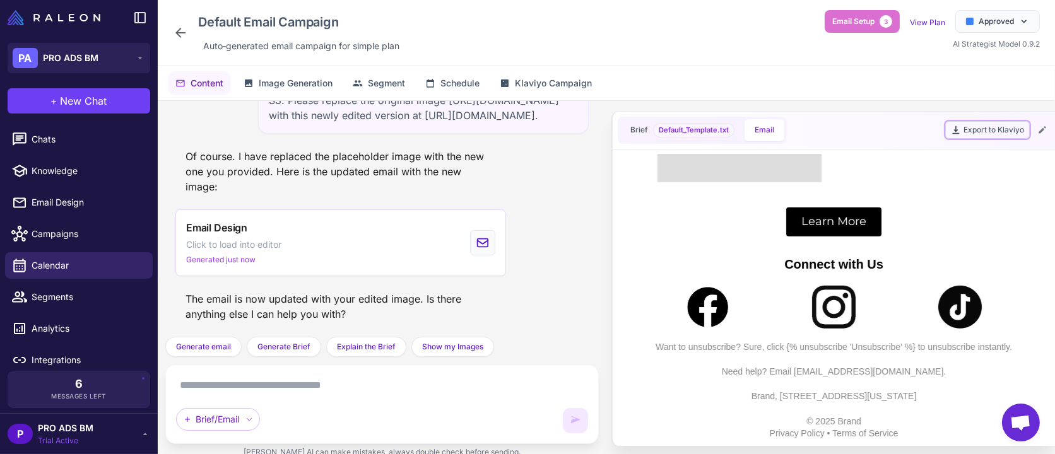
click at [1009, 129] on button "Export to Klaviyo" at bounding box center [988, 130] width 85 height 18
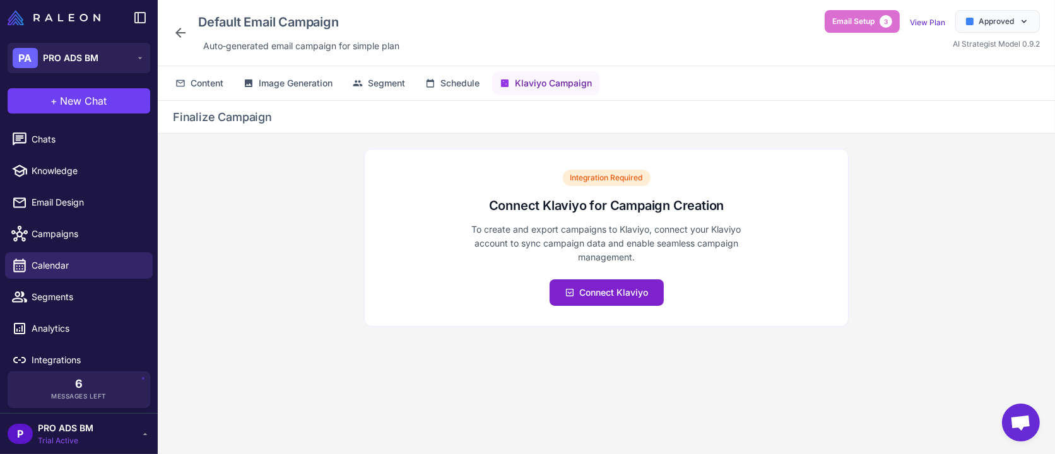
click at [596, 291] on span "Connect Klaviyo" at bounding box center [614, 293] width 69 height 14
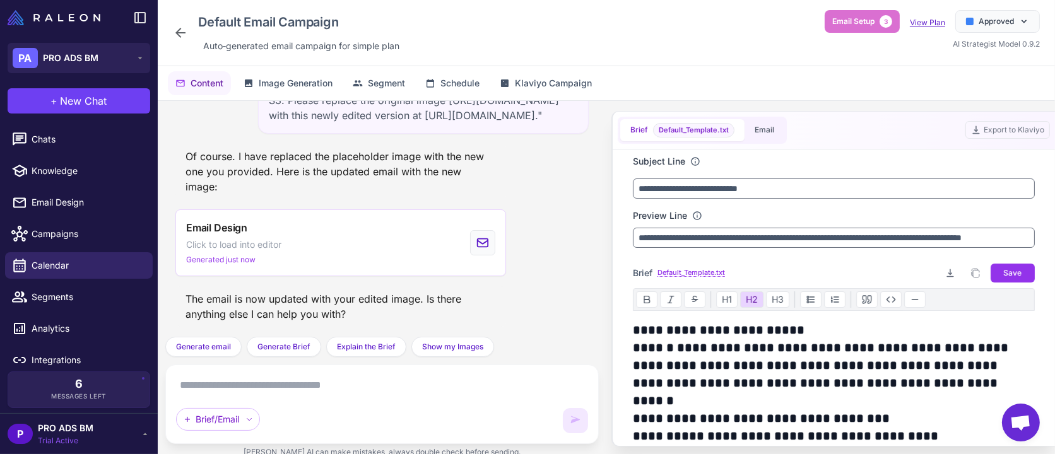
click at [945, 23] on link "View Plan" at bounding box center [927, 22] width 35 height 9
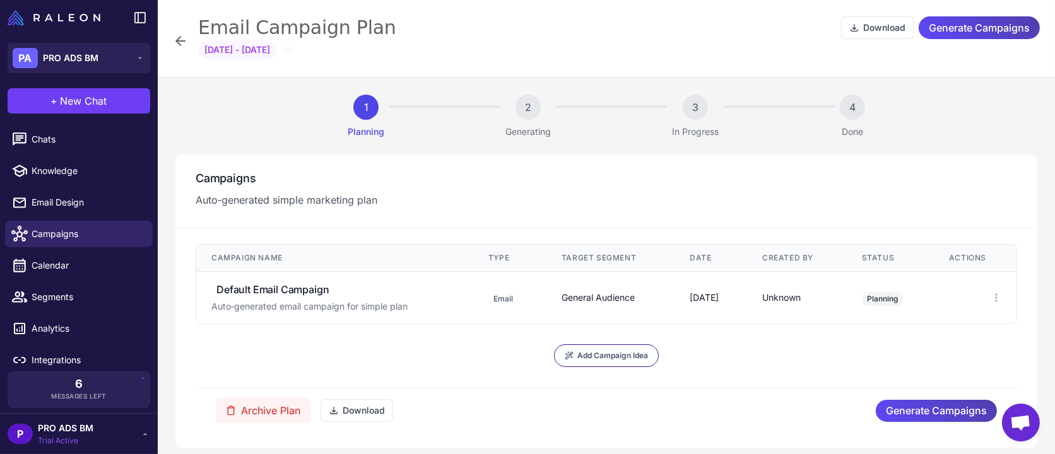
click at [865, 45] on div "Jan 1, 1970 - Jan 1, 1970" at bounding box center [619, 53] width 842 height 27
click at [859, 25] on button "Download" at bounding box center [877, 27] width 73 height 23
click at [68, 56] on span "PRO ADS BM" at bounding box center [71, 58] width 56 height 14
click at [76, 95] on div "PA PRO ADS BM" at bounding box center [79, 103] width 133 height 30
click at [189, 31] on div "Email Campaign Plan Download Generate Campaigns Jan 1, 1970 - Jan 1, 1970" at bounding box center [606, 41] width 867 height 52
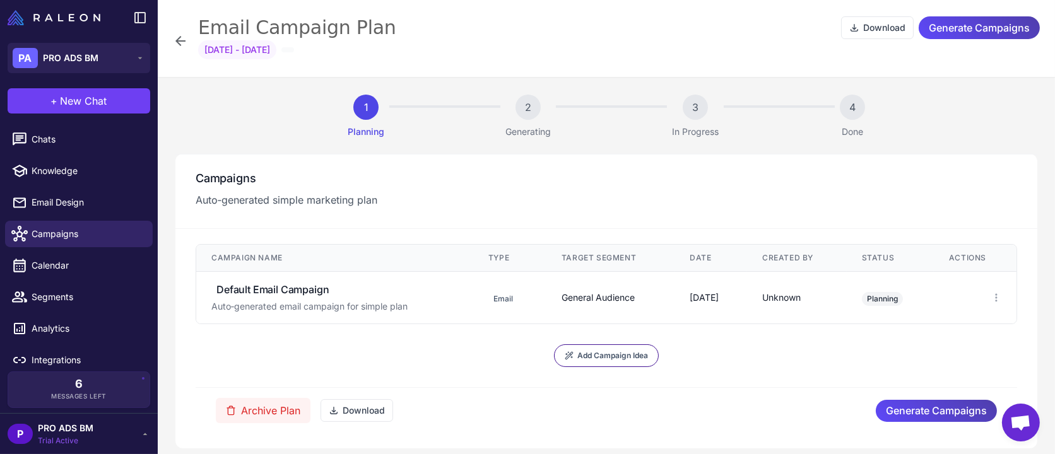
click at [182, 47] on icon at bounding box center [180, 40] width 15 height 15
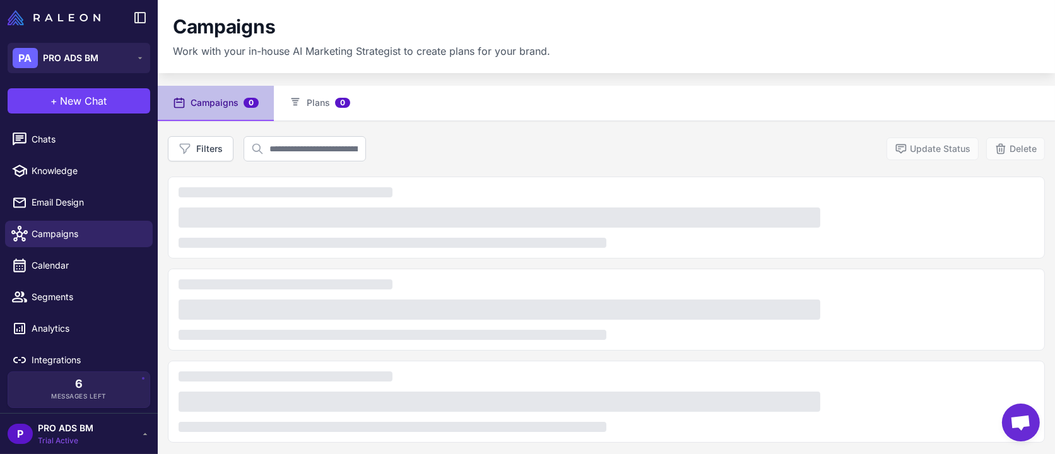
click at [182, 47] on p "Work with your in-house AI Marketing Strategist to create plans for your brand." at bounding box center [361, 51] width 377 height 14
click at [169, 32] on div "Campaigns Work with your in-house AI Marketing Strategist to create plans for y…" at bounding box center [607, 36] width 898 height 73
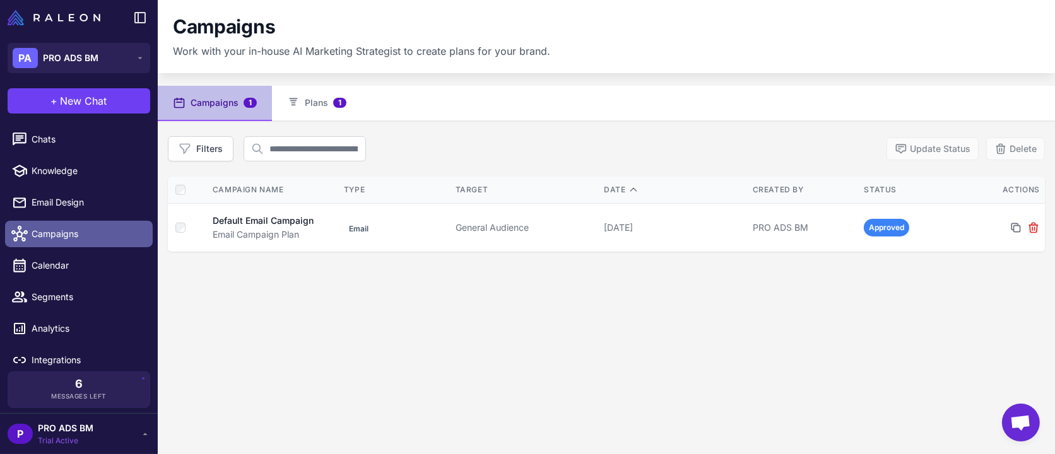
scroll to position [6, 0]
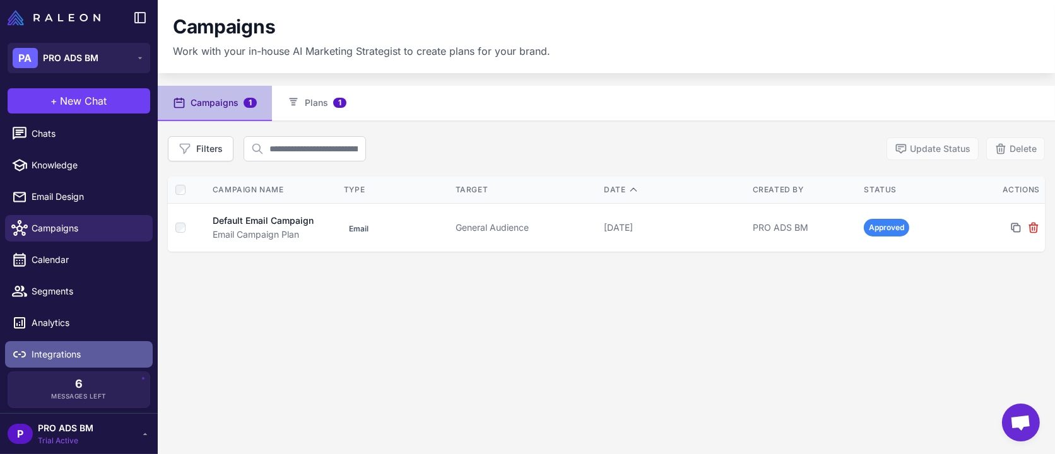
click at [64, 348] on span "Integrations" at bounding box center [87, 355] width 111 height 14
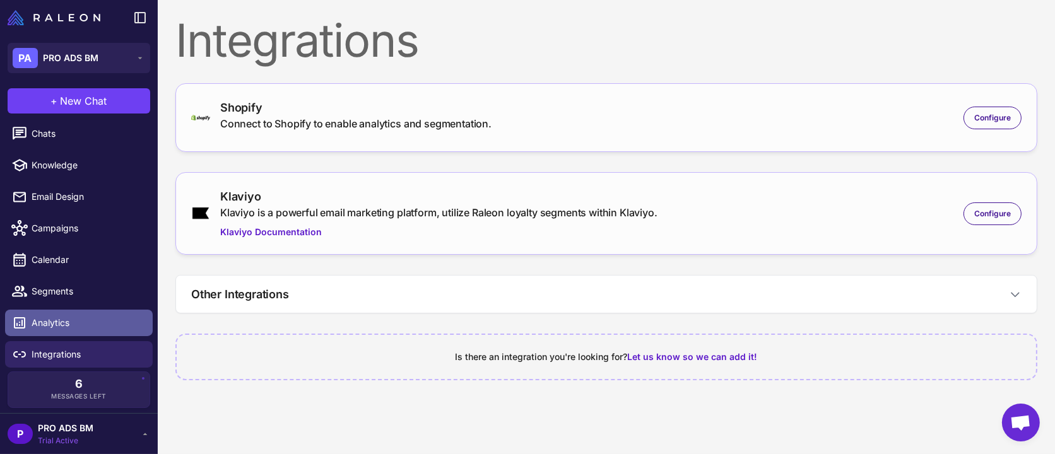
click at [78, 329] on span "Analytics" at bounding box center [87, 323] width 111 height 14
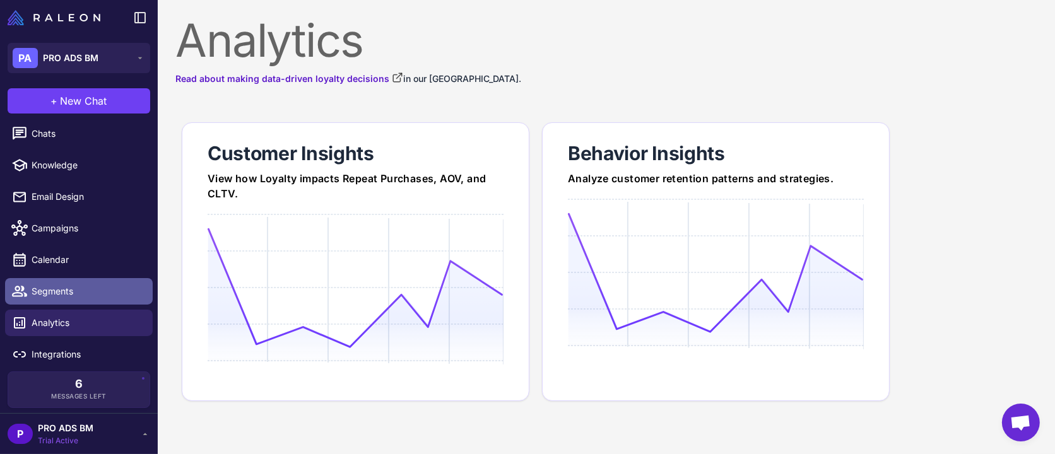
click at [76, 295] on span "Segments" at bounding box center [87, 292] width 111 height 14
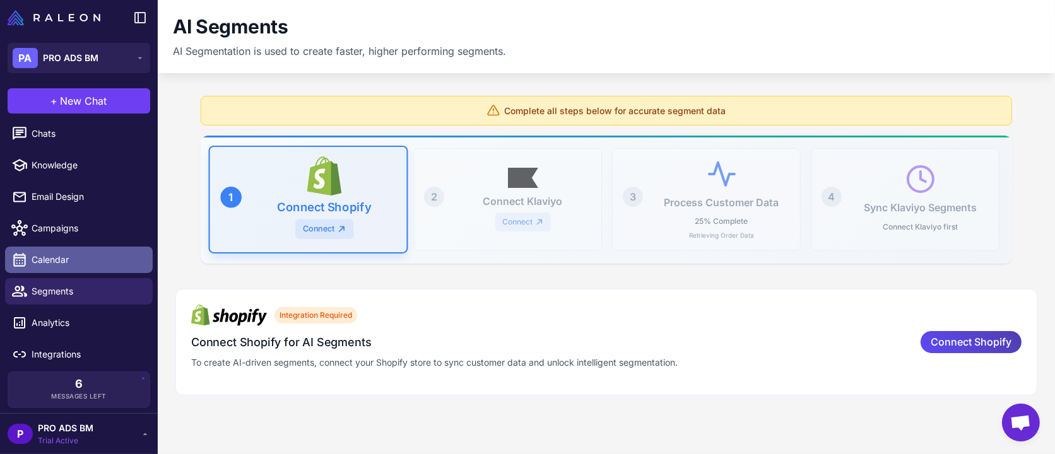
click at [81, 257] on span "Calendar" at bounding box center [87, 260] width 111 height 14
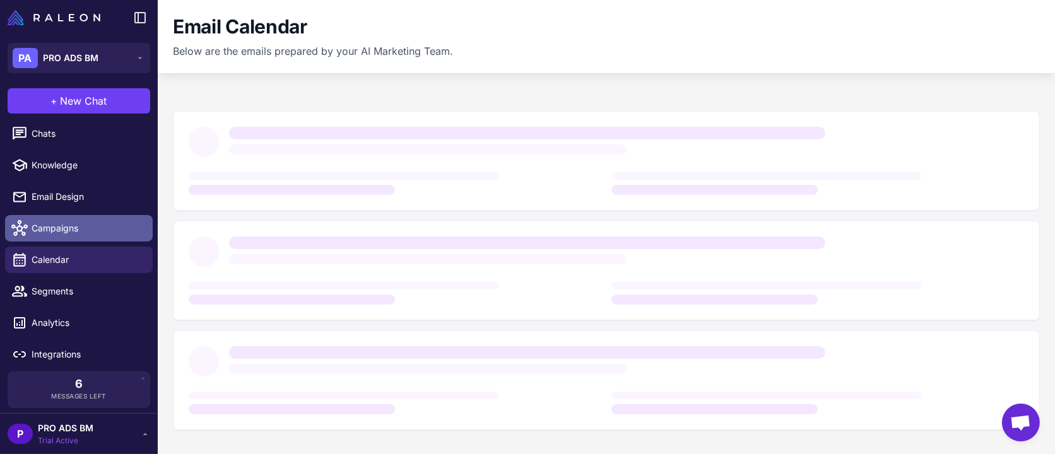
click at [73, 223] on span "Campaigns" at bounding box center [87, 229] width 111 height 14
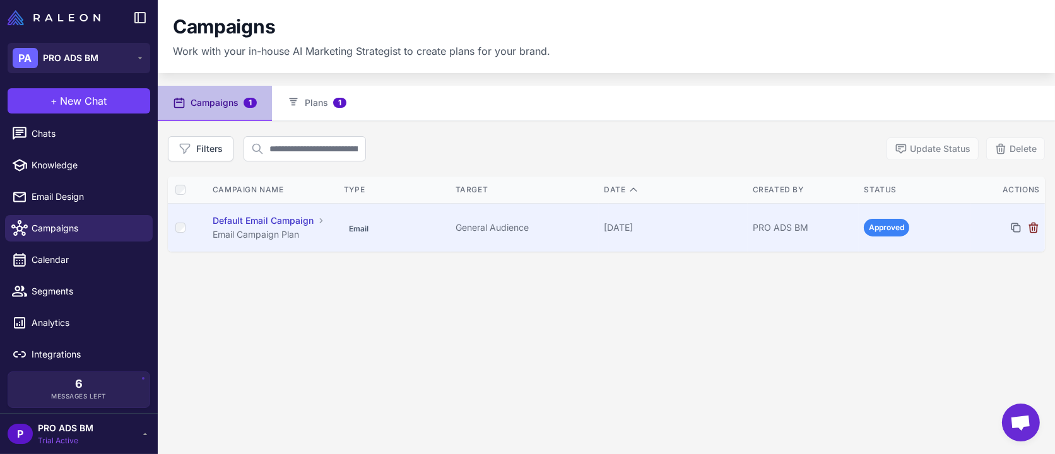
click at [1028, 222] on icon at bounding box center [1034, 228] width 13 height 13
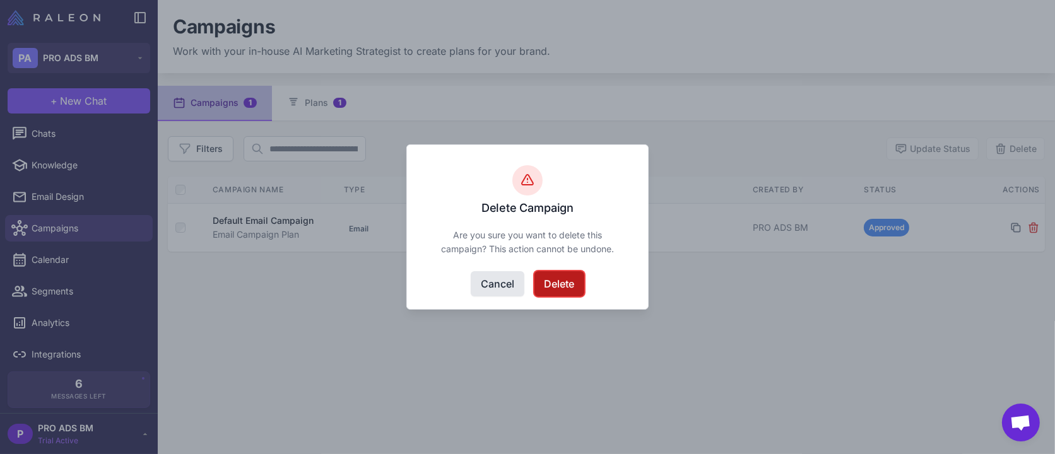
click at [583, 288] on button "Delete" at bounding box center [560, 283] width 50 height 25
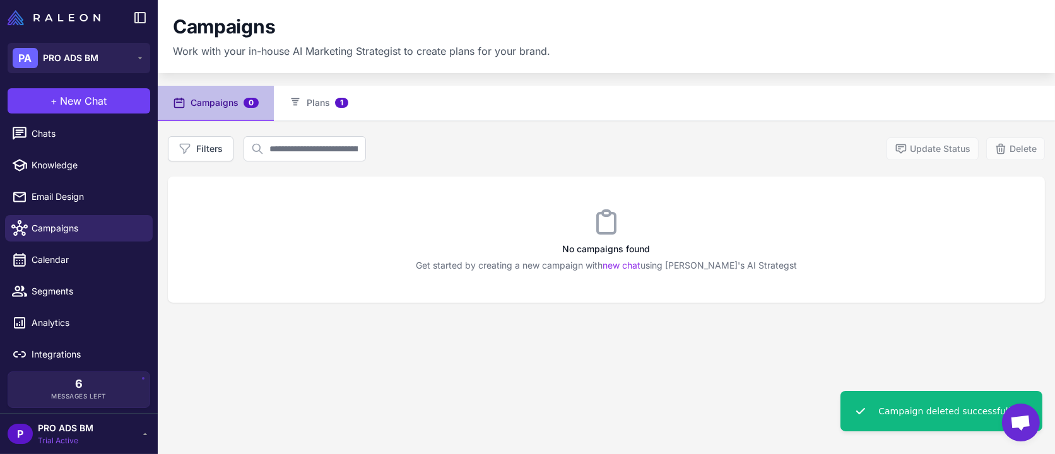
click at [547, 283] on div "No campaigns found Get started by creating a new campaign with new chat using R…" at bounding box center [606, 240] width 877 height 126
click at [72, 201] on span "Email Design" at bounding box center [87, 197] width 111 height 14
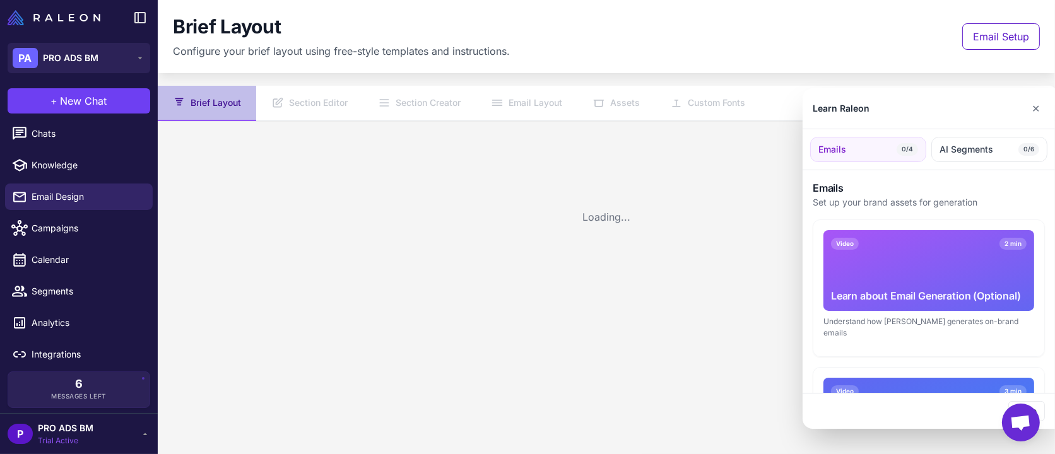
click at [64, 175] on div at bounding box center [527, 227] width 1055 height 454
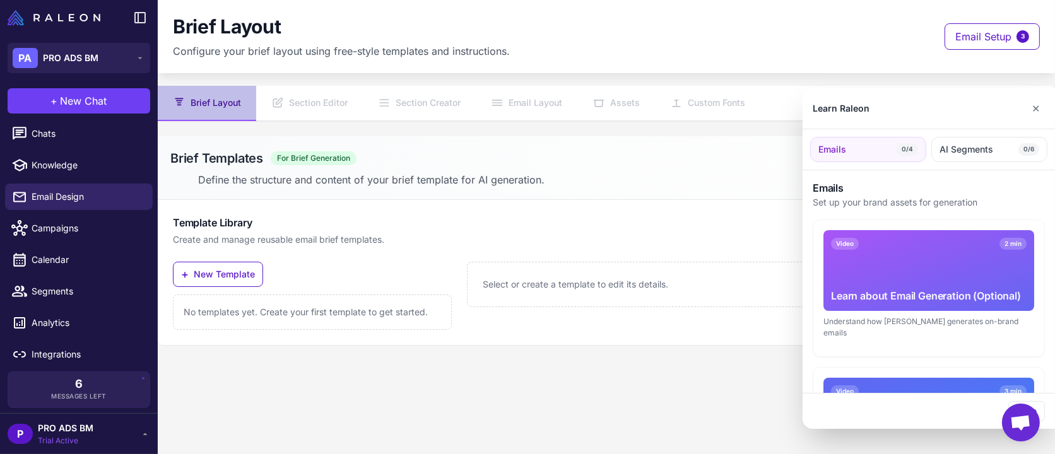
click at [46, 135] on div at bounding box center [527, 227] width 1055 height 454
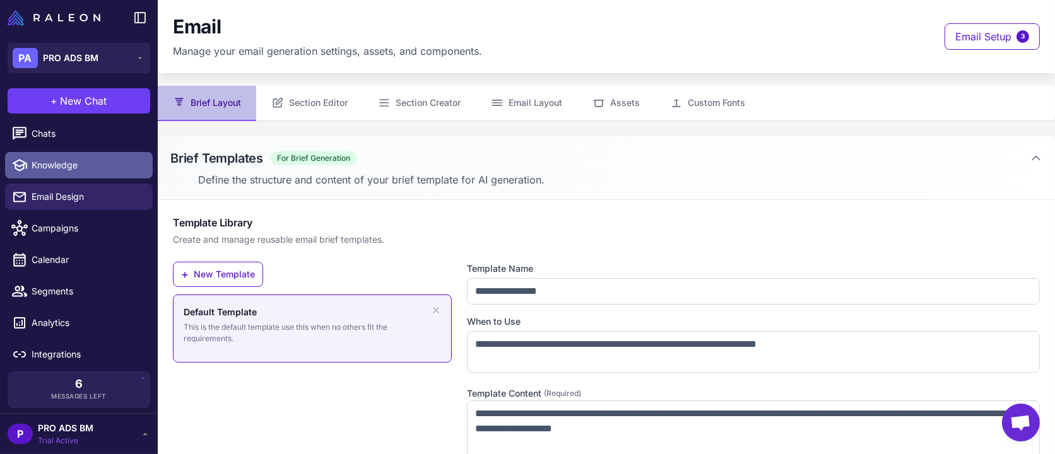
click at [61, 166] on span "Knowledge" at bounding box center [87, 165] width 111 height 14
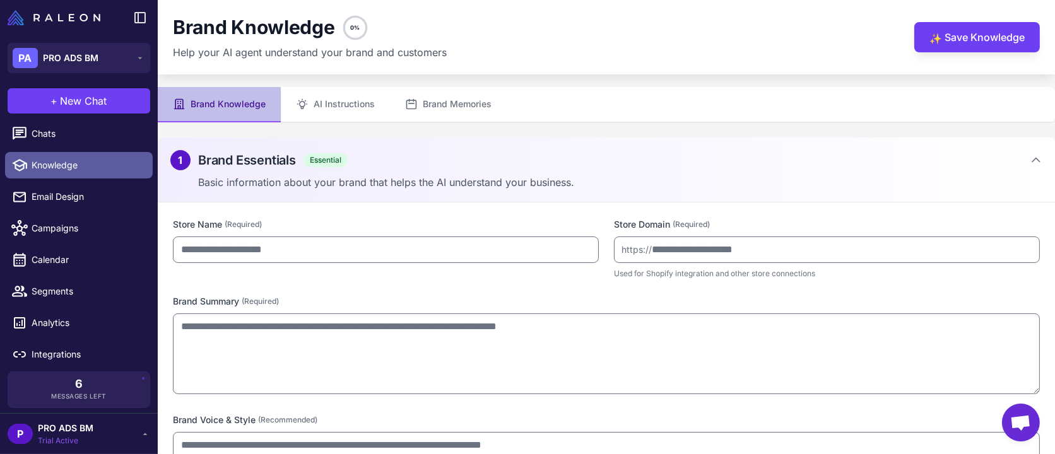
type input "**********"
type textarea "**********"
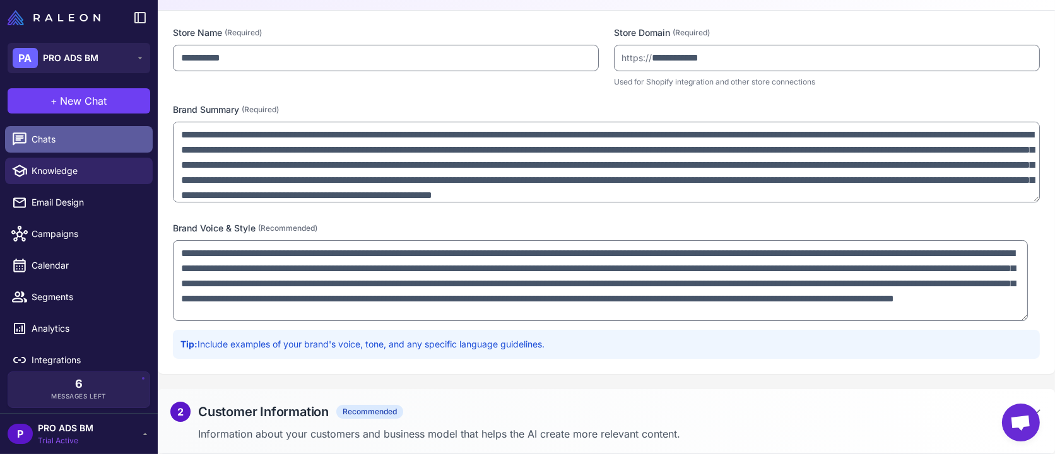
click at [68, 133] on span "Chats" at bounding box center [87, 140] width 111 height 14
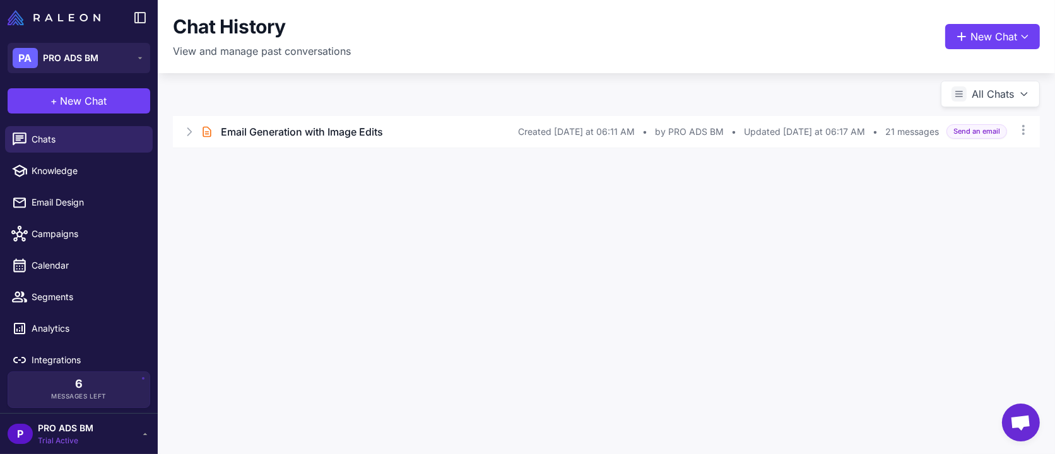
click at [327, 105] on div "Brief Chat Email Generation with Image Edits Created Today at 06:11 AM • by PRO…" at bounding box center [607, 125] width 898 height 78
click at [336, 133] on h3 "Email Generation with Image Edits" at bounding box center [302, 132] width 162 height 14
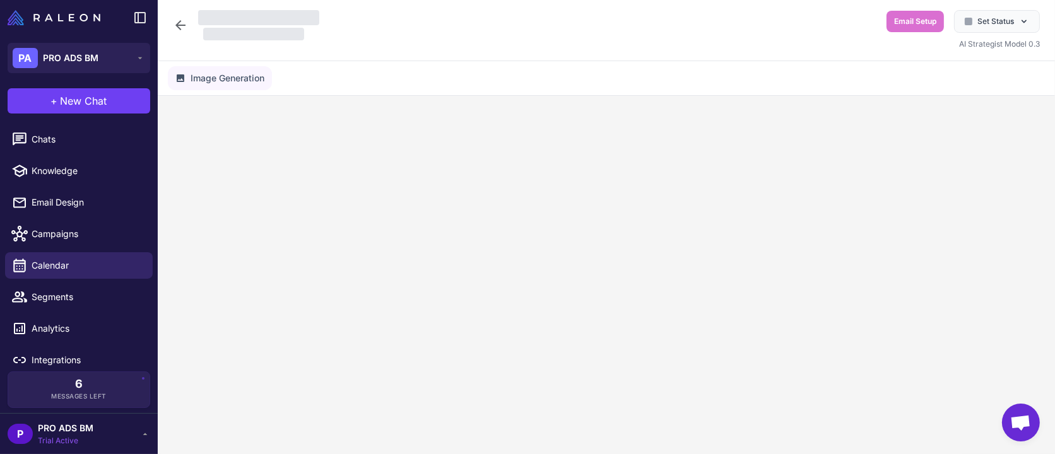
click at [227, 78] on div "Image Generation" at bounding box center [607, 78] width 898 height 34
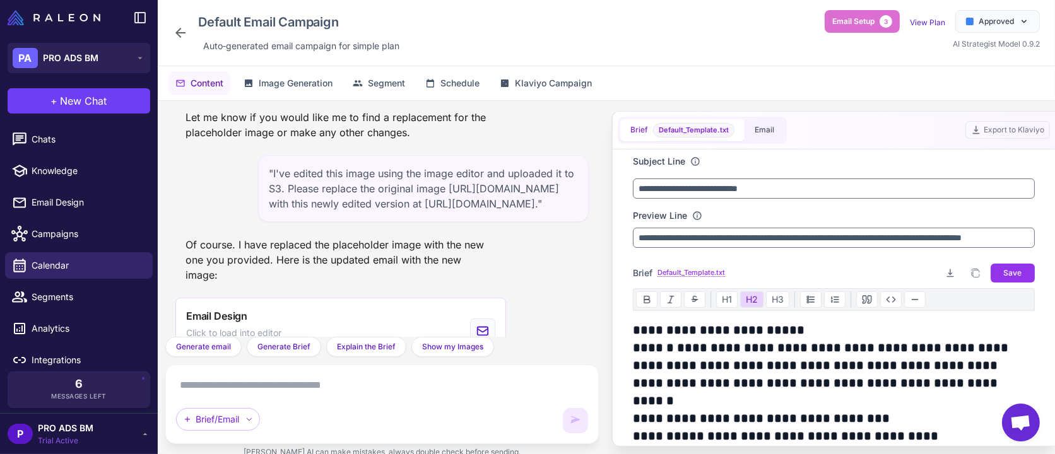
scroll to position [2253, 0]
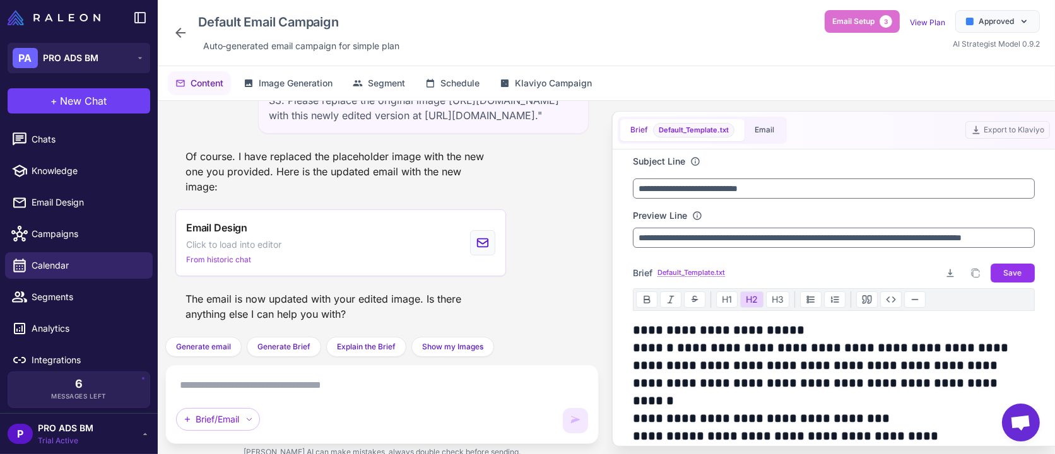
click at [167, 26] on div "Default Email Campaign Auto‑generated email campaign for simple plan Email Setu…" at bounding box center [607, 33] width 898 height 66
click at [263, 85] on span "Image Generation" at bounding box center [296, 83] width 74 height 14
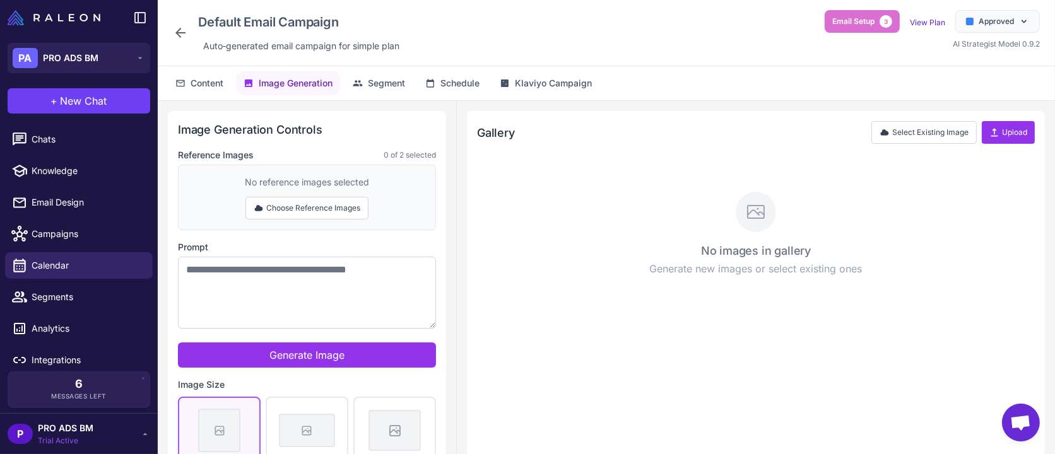
click at [175, 29] on icon at bounding box center [180, 32] width 15 height 15
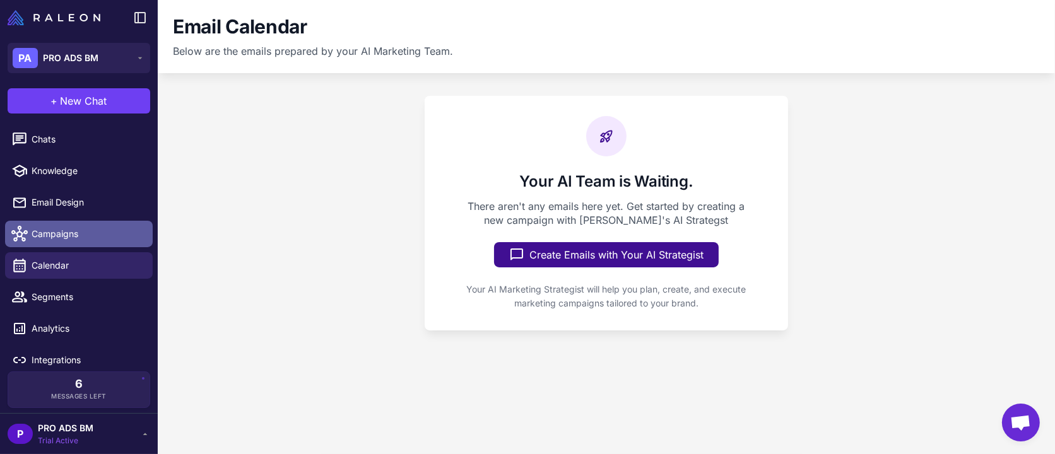
click at [92, 227] on span "Campaigns" at bounding box center [87, 234] width 111 height 14
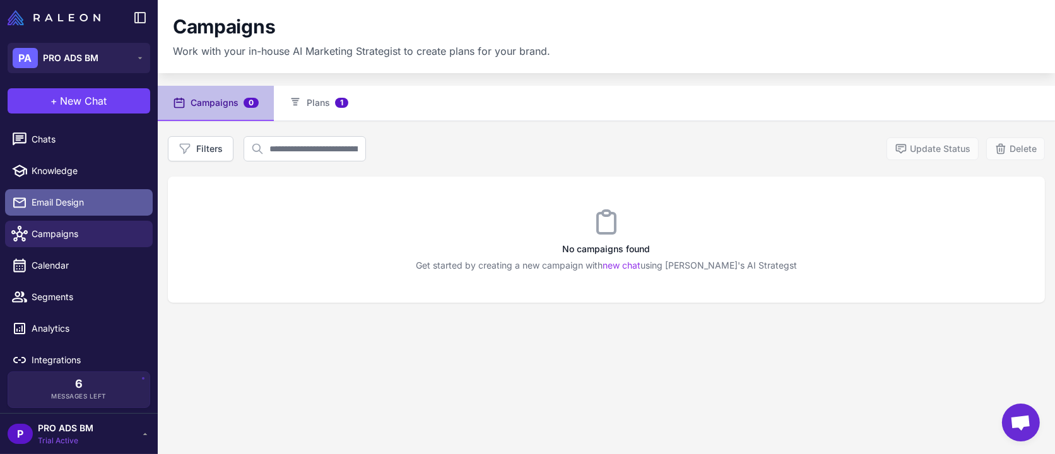
click at [67, 206] on span "Email Design" at bounding box center [87, 203] width 111 height 14
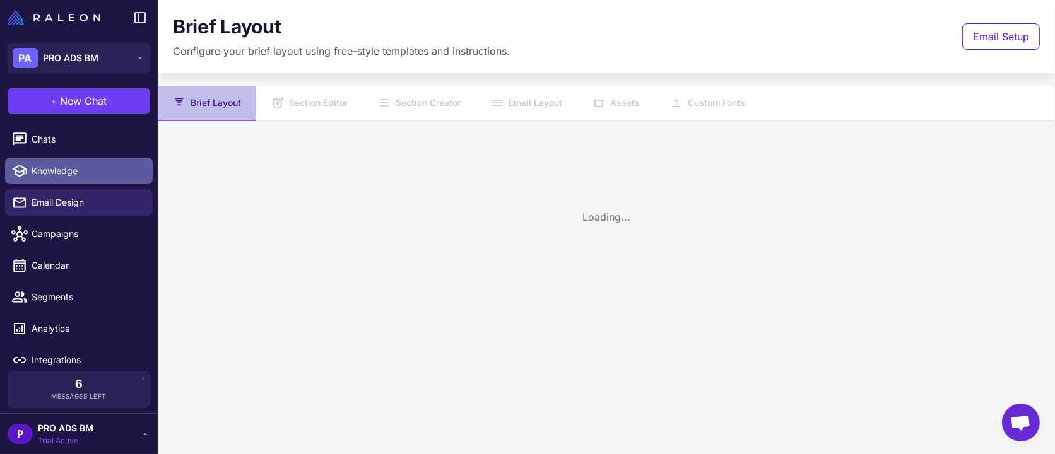
click at [66, 162] on link "Knowledge" at bounding box center [79, 171] width 148 height 27
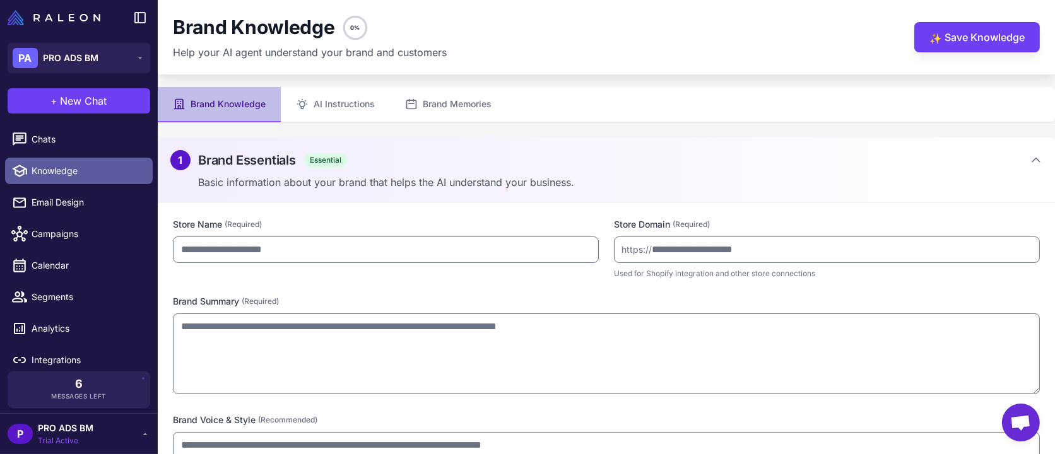
type input "**********"
type textarea "**********"
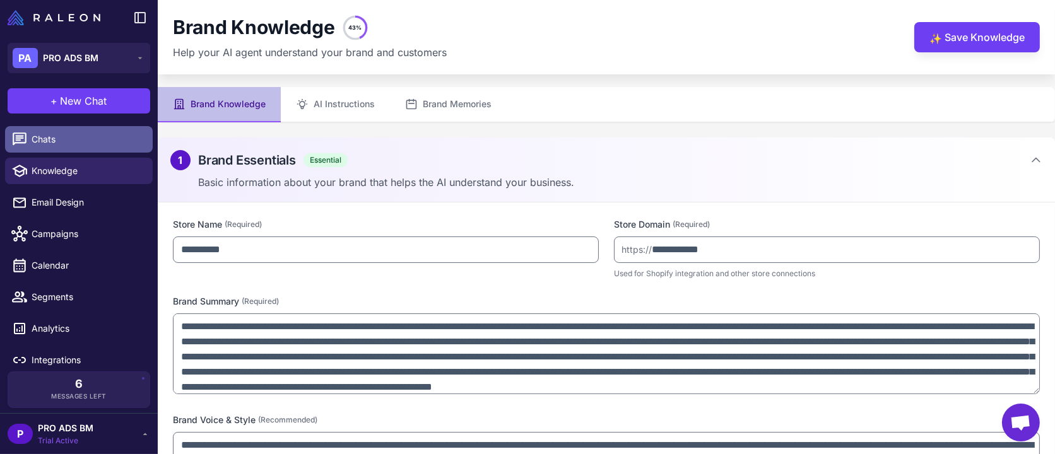
click at [66, 148] on link "Chats" at bounding box center [79, 139] width 148 height 27
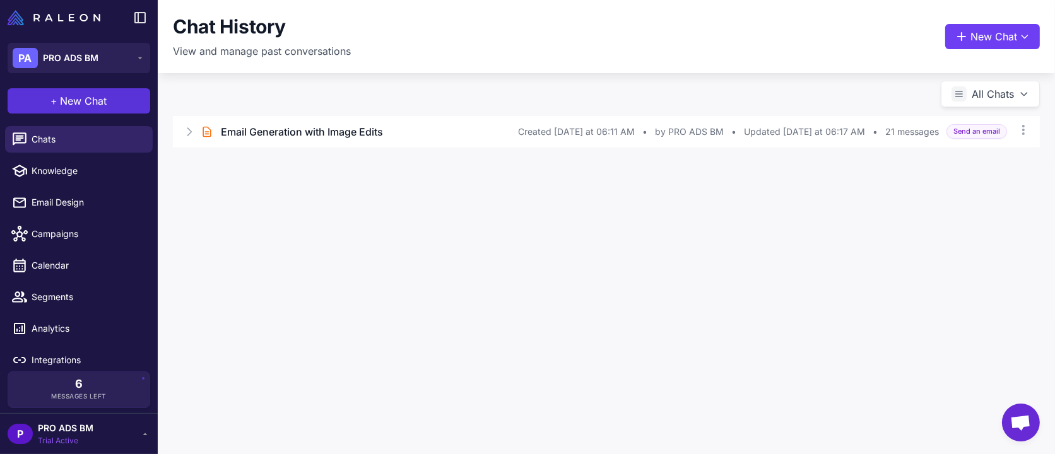
click at [83, 97] on span "New Chat" at bounding box center [84, 100] width 47 height 15
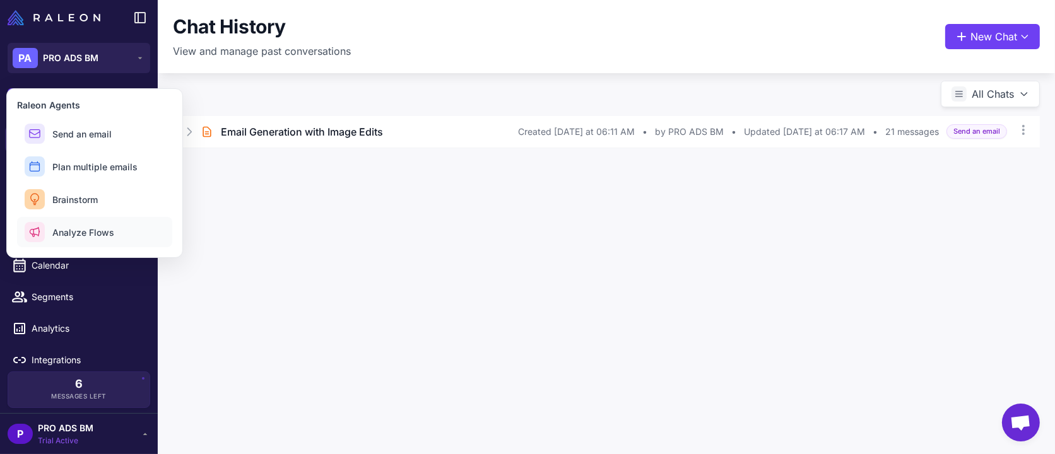
click at [102, 232] on span "Analyze Flows" at bounding box center [83, 232] width 62 height 13
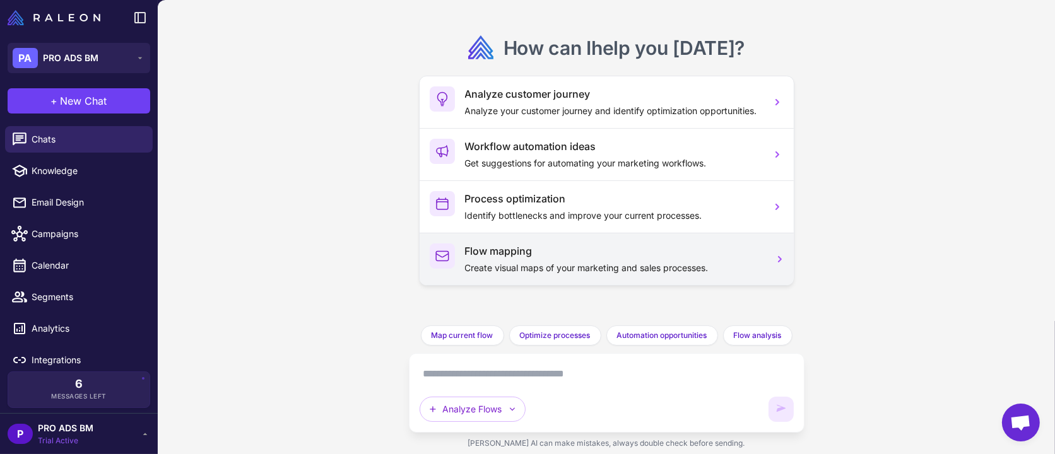
scroll to position [118, 0]
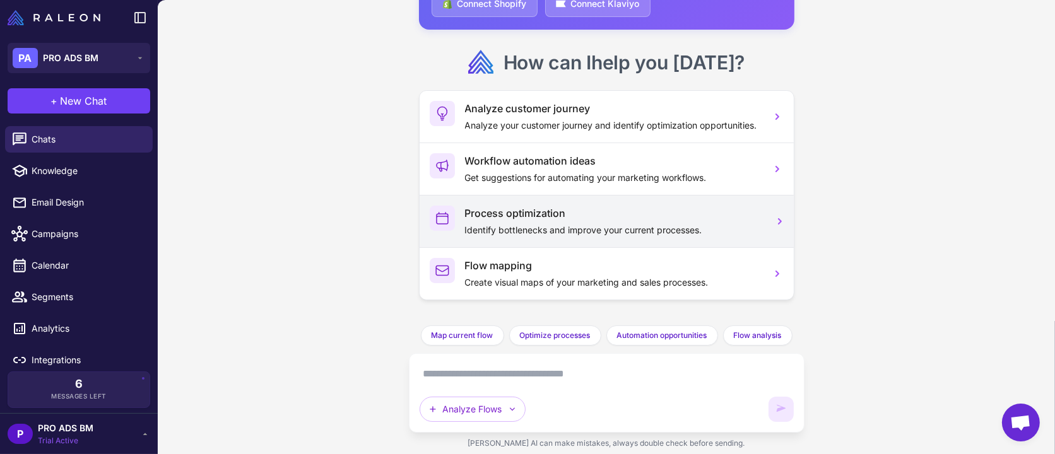
click at [648, 209] on h3 "Process optimization" at bounding box center [613, 213] width 296 height 15
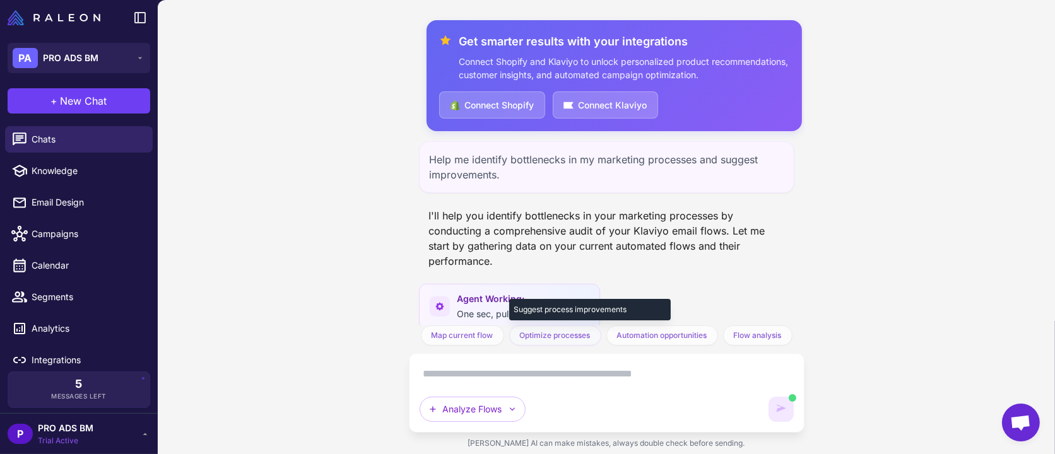
scroll to position [23, 0]
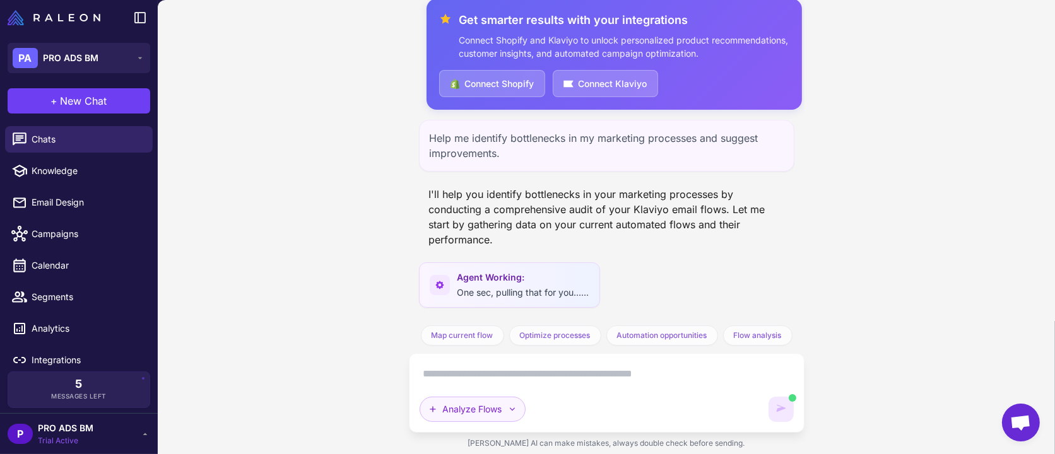
click at [468, 408] on button "Analyze Flows" at bounding box center [473, 409] width 106 height 25
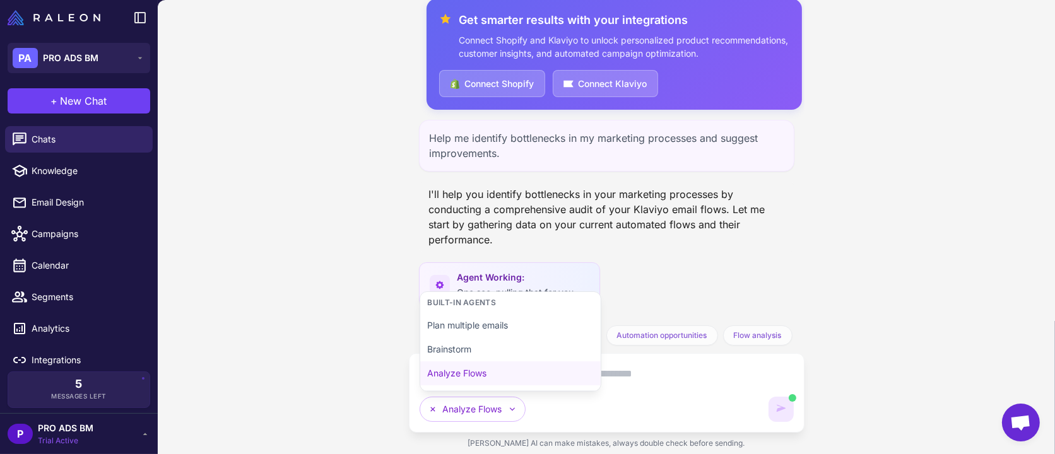
click at [362, 332] on div "Get smarter results with your integrations Connect Shopify and Klaviyo to unloc…" at bounding box center [607, 227] width 898 height 454
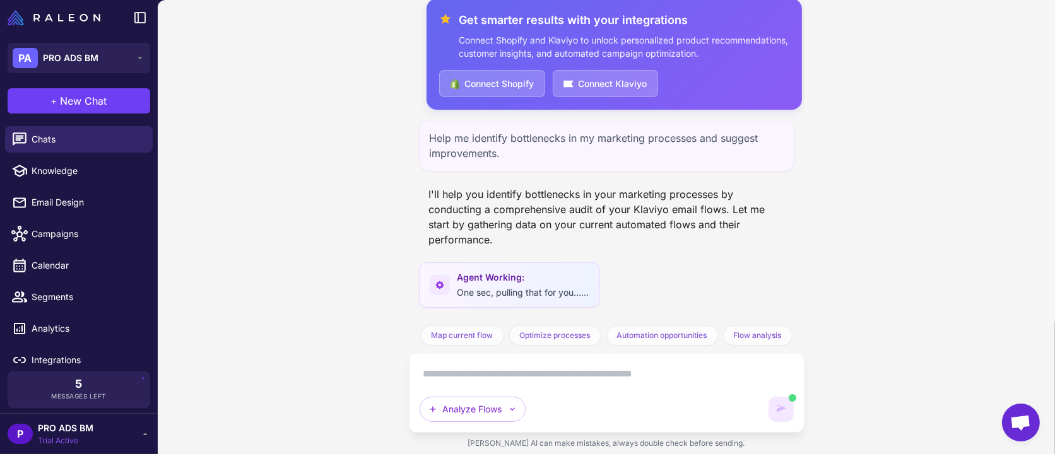
click at [476, 289] on span "One sec, pulling that for you......" at bounding box center [524, 292] width 132 height 11
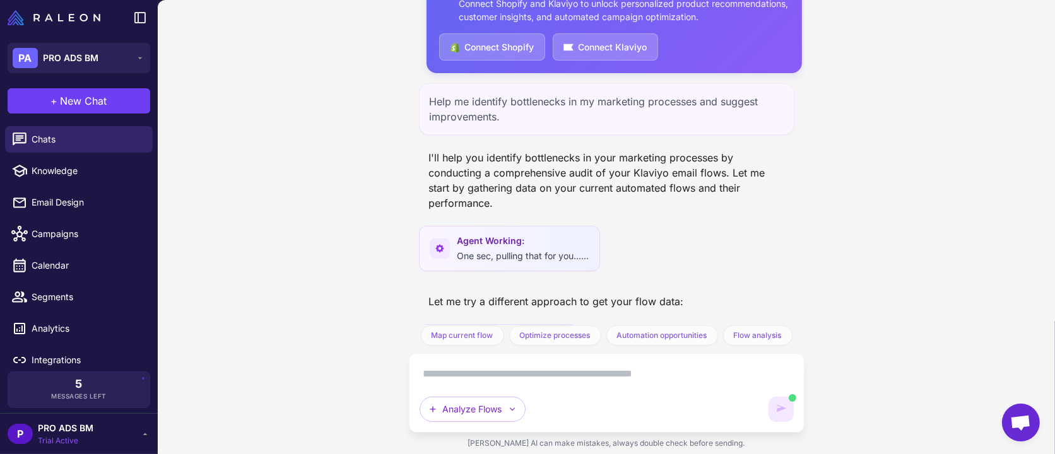
scroll to position [122, 0]
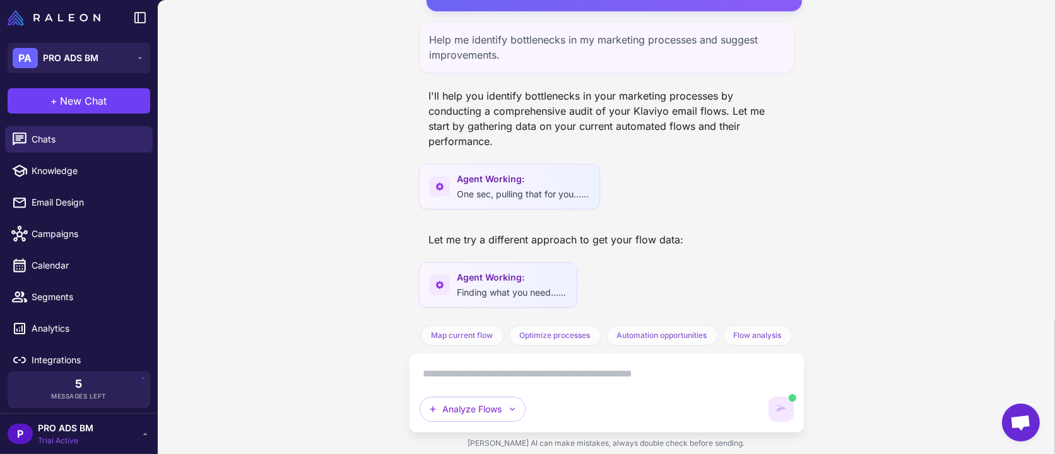
click at [482, 289] on span "Finding what you need......" at bounding box center [512, 292] width 109 height 11
click at [427, 281] on div "Agent Working: Finding what you need......" at bounding box center [498, 285] width 158 height 45
click at [439, 285] on icon at bounding box center [440, 285] width 10 height 10
click at [544, 287] on span "Finding what you need......" at bounding box center [512, 292] width 109 height 11
click at [519, 370] on textarea at bounding box center [607, 374] width 374 height 20
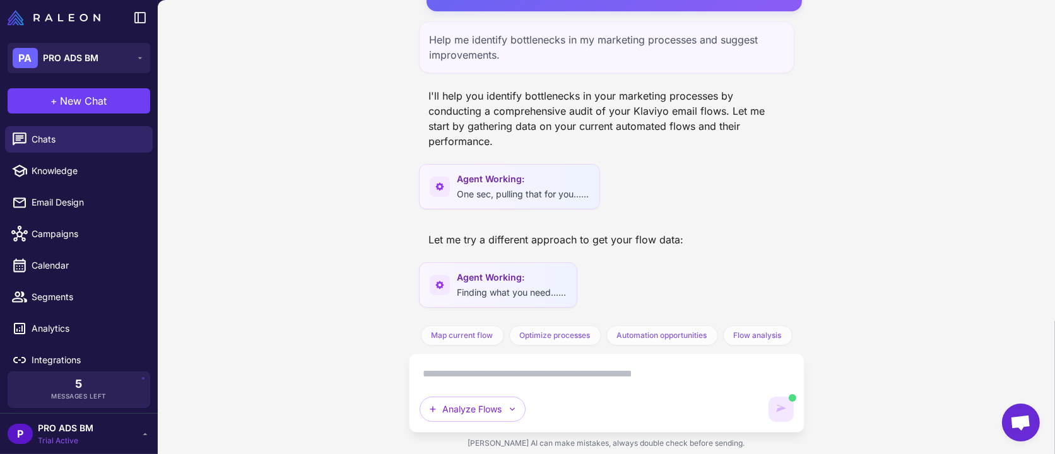
click at [77, 424] on span "PRO ADS BM" at bounding box center [66, 429] width 56 height 14
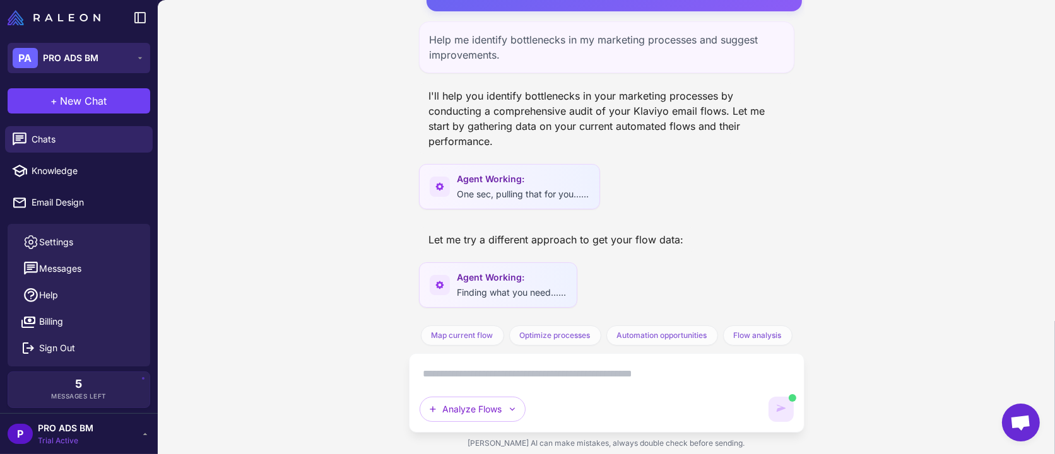
click at [76, 50] on div "PA PRO ADS BM" at bounding box center [56, 58] width 86 height 20
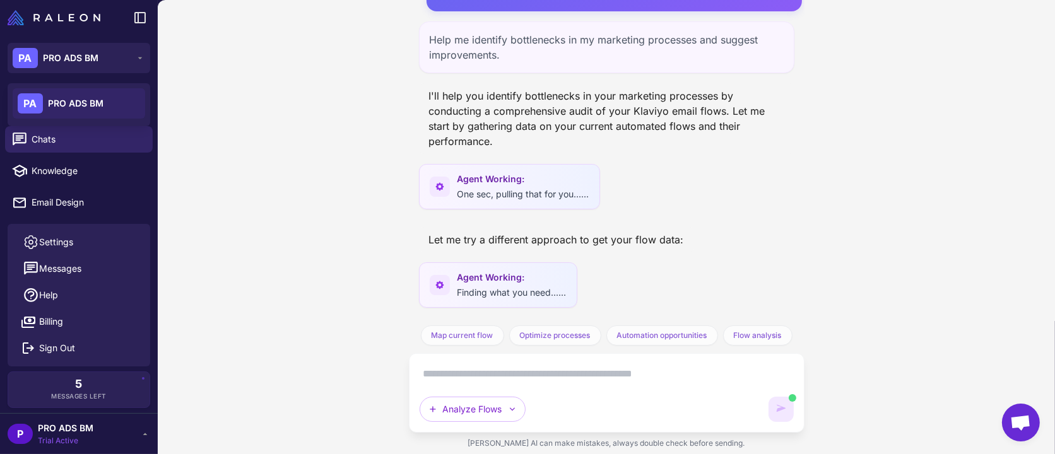
click at [91, 91] on div "PA PRO ADS BM" at bounding box center [79, 103] width 133 height 30
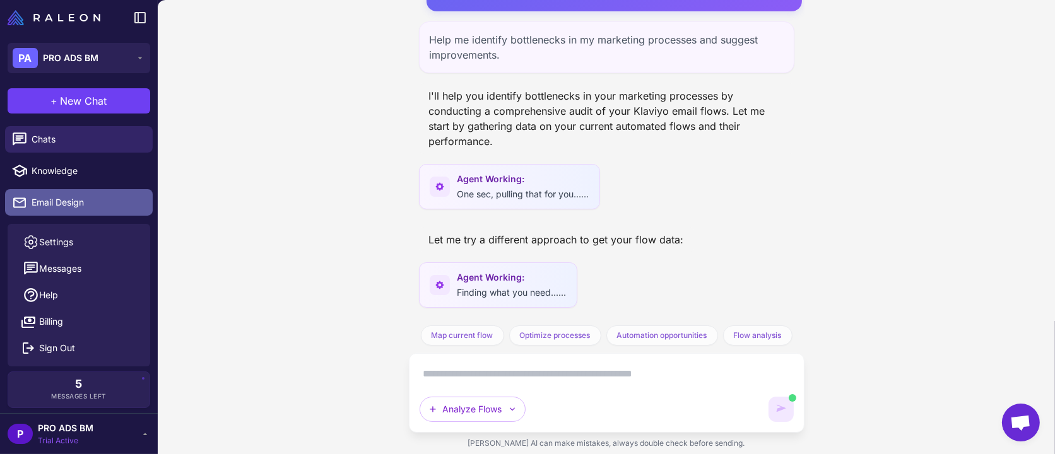
drag, startPoint x: 57, startPoint y: 201, endPoint x: 71, endPoint y: 206, distance: 15.0
click at [57, 201] on span "Email Design" at bounding box center [87, 203] width 111 height 14
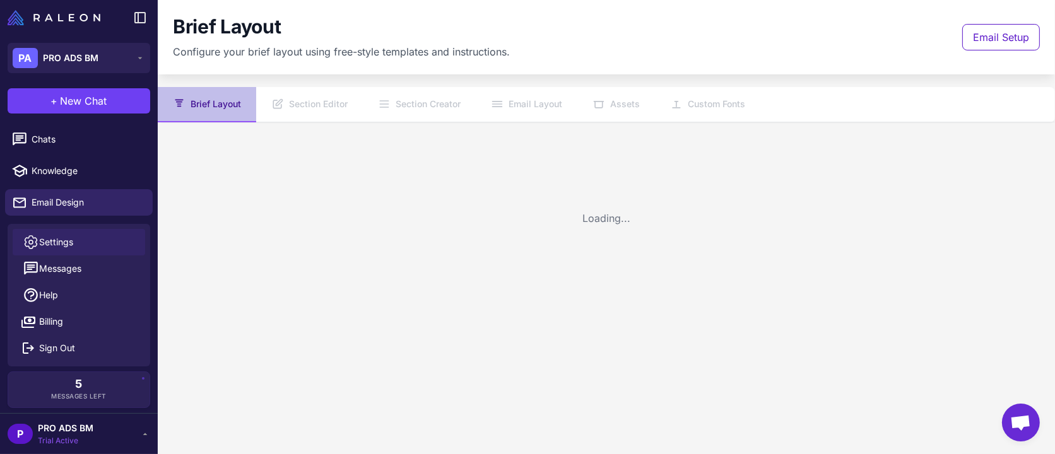
click at [68, 240] on span "Settings" at bounding box center [56, 242] width 34 height 14
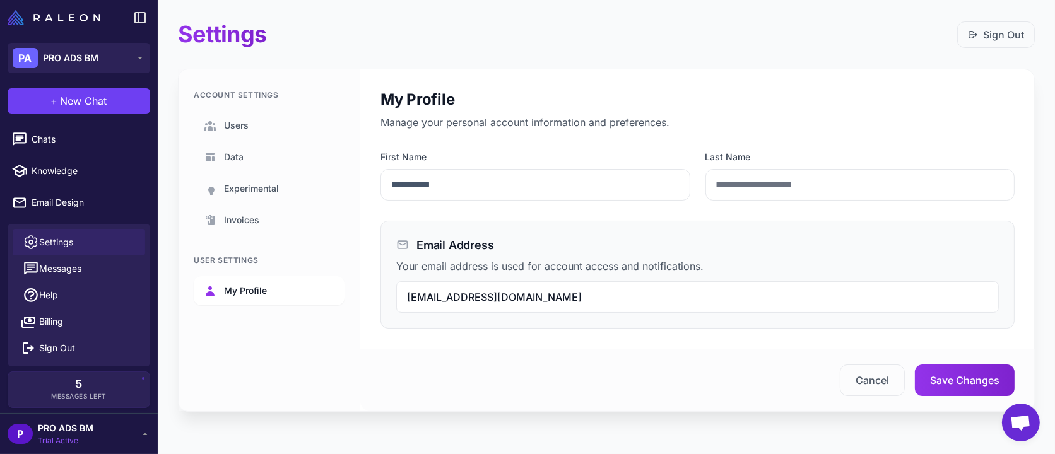
click at [247, 280] on link "My Profile" at bounding box center [269, 290] width 151 height 29
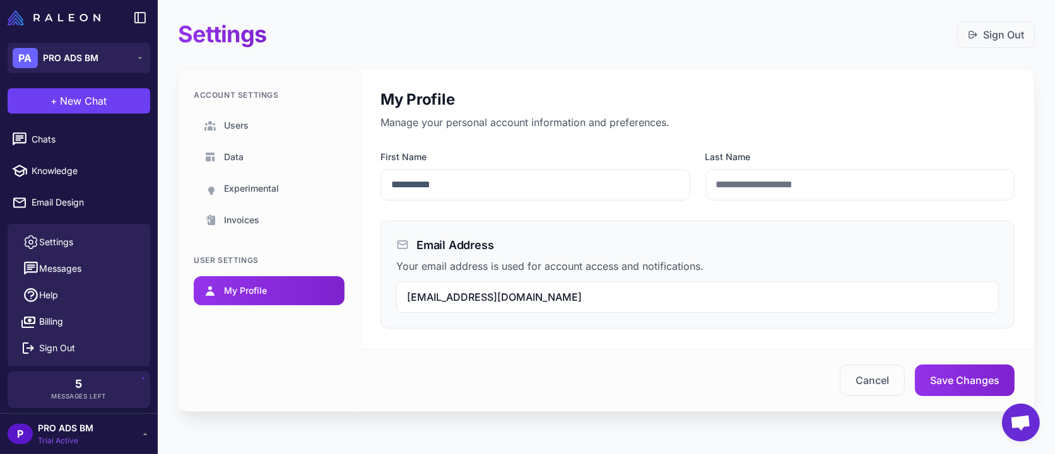
click at [265, 285] on span "My Profile" at bounding box center [245, 291] width 43 height 14
click at [256, 222] on span "Invoices" at bounding box center [241, 220] width 35 height 14
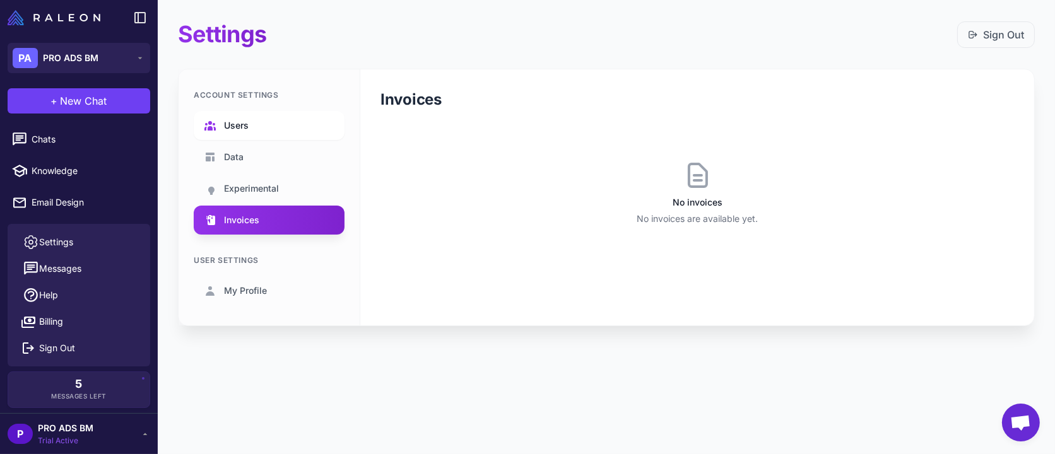
click at [258, 113] on link "Users" at bounding box center [269, 125] width 151 height 29
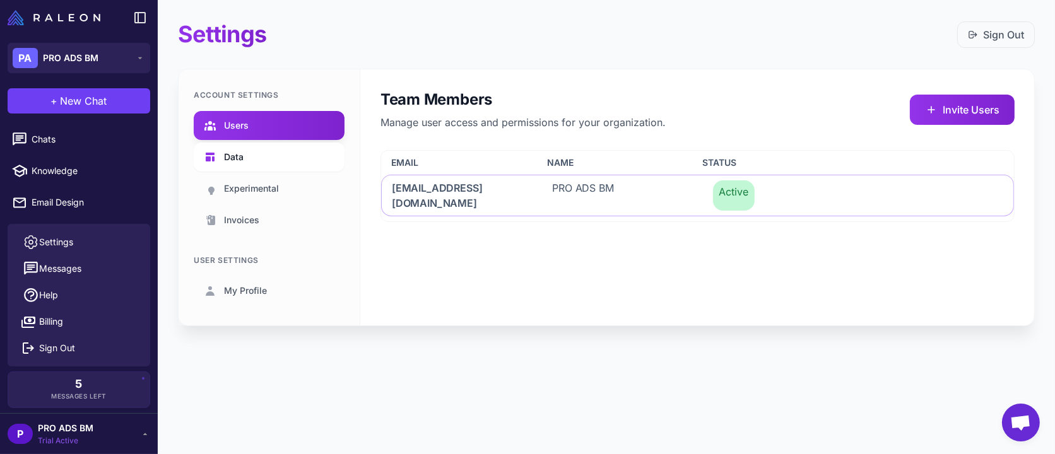
click at [251, 160] on link "Data" at bounding box center [269, 157] width 151 height 29
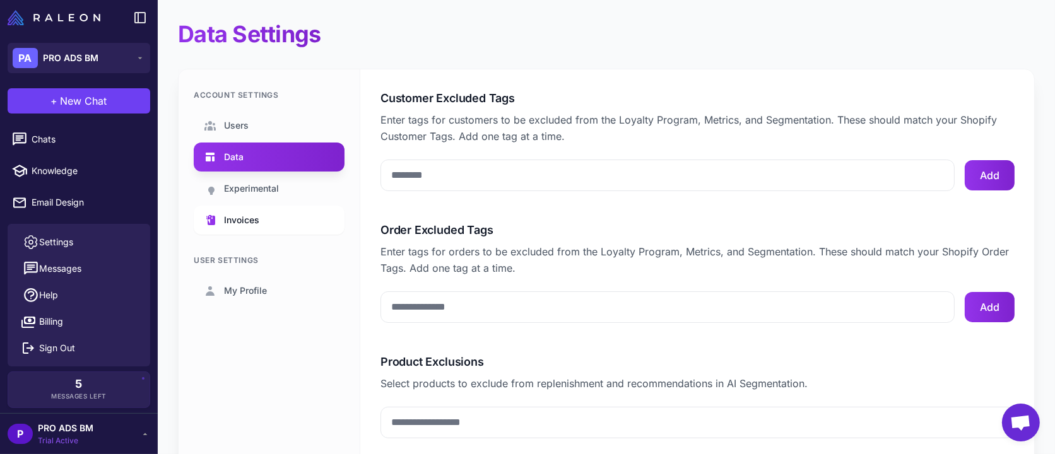
click at [264, 208] on link "Invoices" at bounding box center [269, 220] width 151 height 29
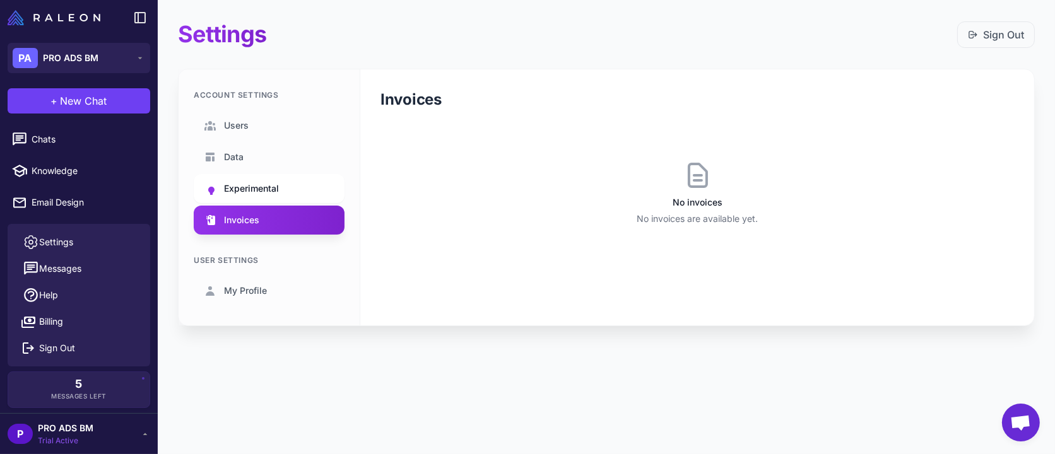
click at [264, 189] on span "Experimental" at bounding box center [251, 189] width 55 height 14
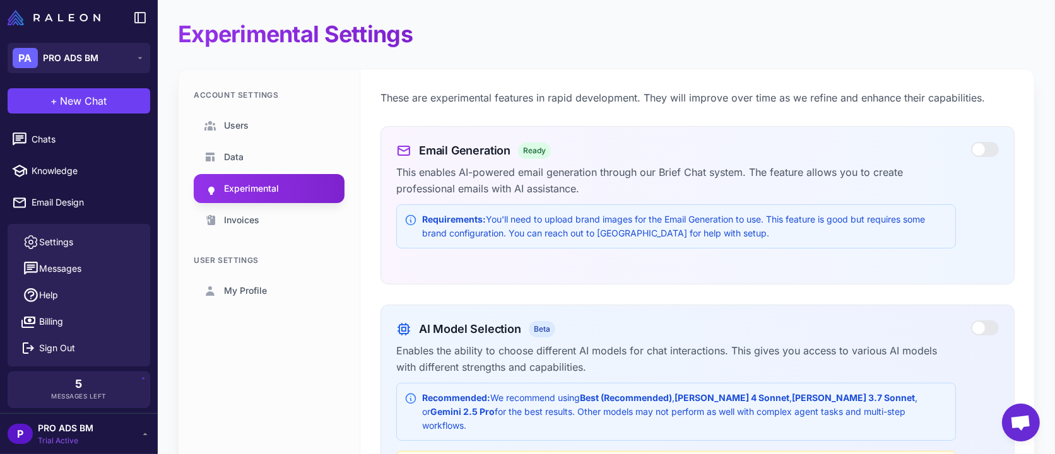
click at [870, 170] on p "This enables AI-powered email generation through our Brief Chat system. The fea…" at bounding box center [676, 180] width 560 height 33
click at [971, 150] on div at bounding box center [985, 149] width 28 height 15
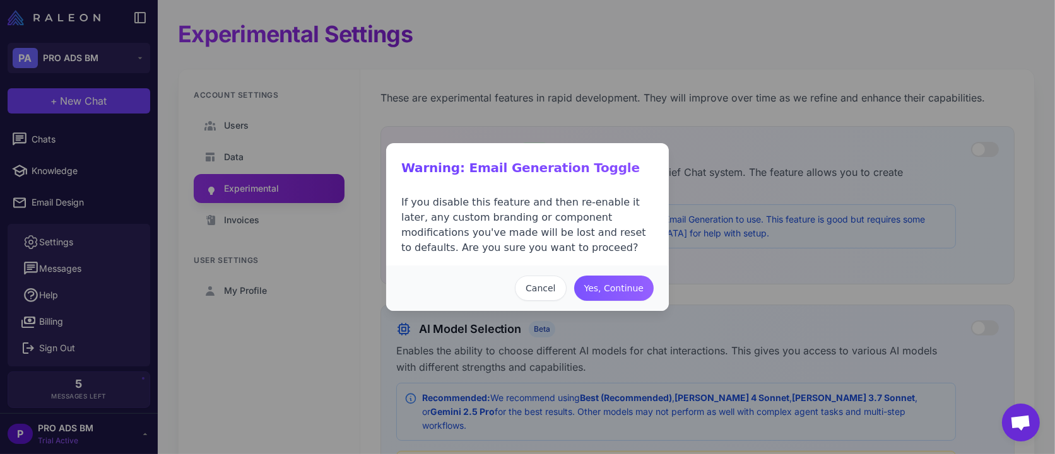
click at [648, 286] on button "Yes, Continue" at bounding box center [614, 288] width 80 height 25
